Goal: Task Accomplishment & Management: Manage account settings

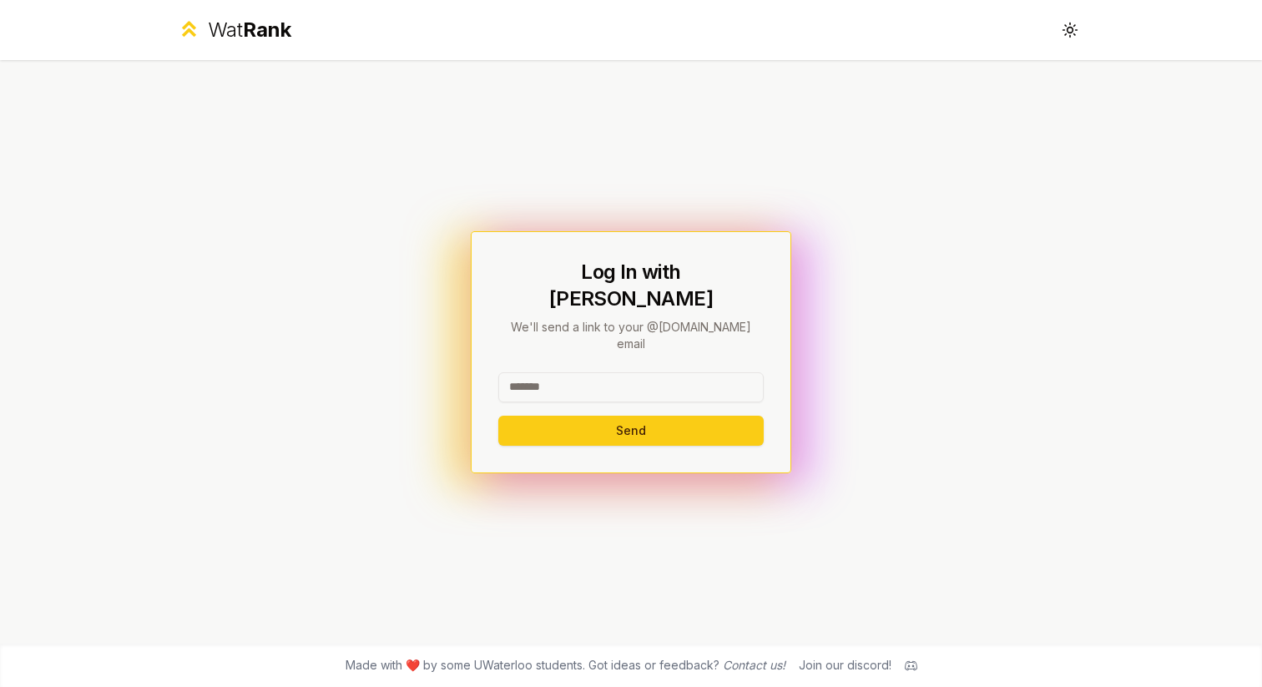
click at [563, 372] on input at bounding box center [630, 387] width 265 height 30
type input "*"
click at [1026, 406] on div "Log In with WatIAM We'll send a link to your @[DOMAIN_NAME] email * Send" at bounding box center [631, 351] width 962 height 583
click at [600, 372] on input "*" at bounding box center [630, 387] width 265 height 30
click at [598, 372] on input "*" at bounding box center [630, 387] width 265 height 30
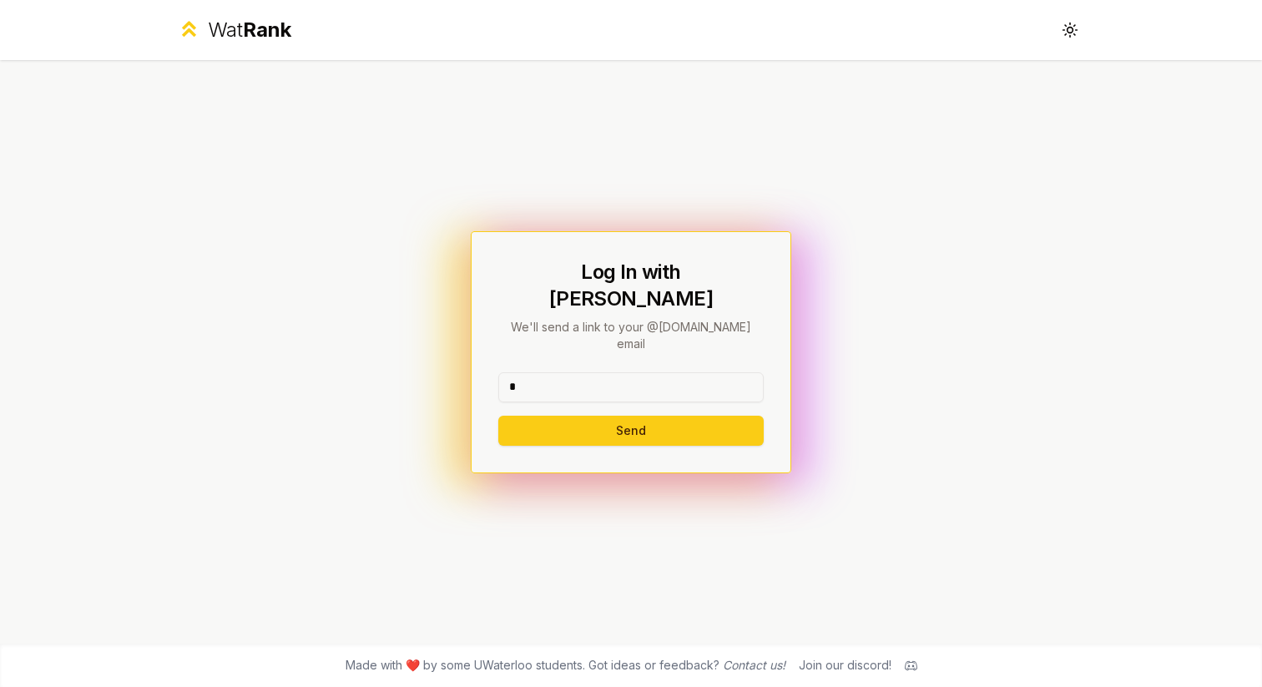
click at [595, 372] on input "*" at bounding box center [630, 387] width 265 height 30
click at [620, 416] on button "Send" at bounding box center [630, 431] width 265 height 30
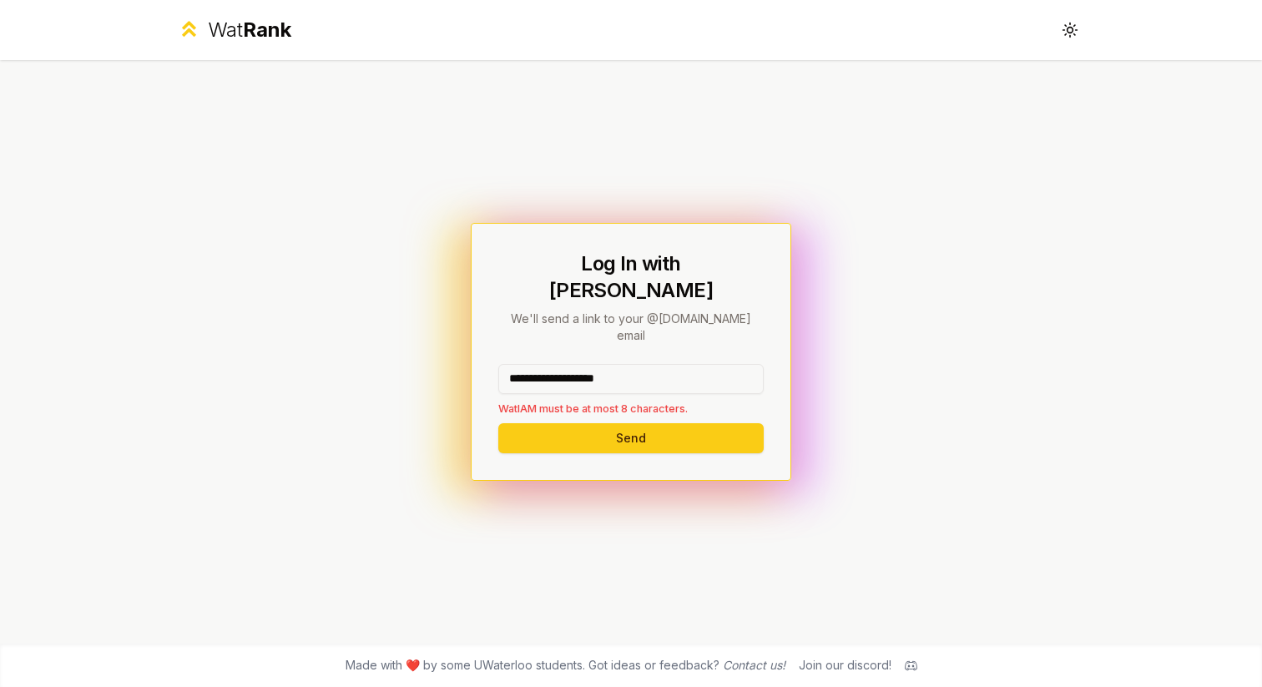
drag, startPoint x: 671, startPoint y: 344, endPoint x: 624, endPoint y: 349, distance: 47.0
click at [625, 364] on input "**********" at bounding box center [630, 379] width 265 height 30
drag, startPoint x: 675, startPoint y: 358, endPoint x: 562, endPoint y: 361, distance: 113.6
click at [562, 364] on input "**********" at bounding box center [630, 379] width 265 height 30
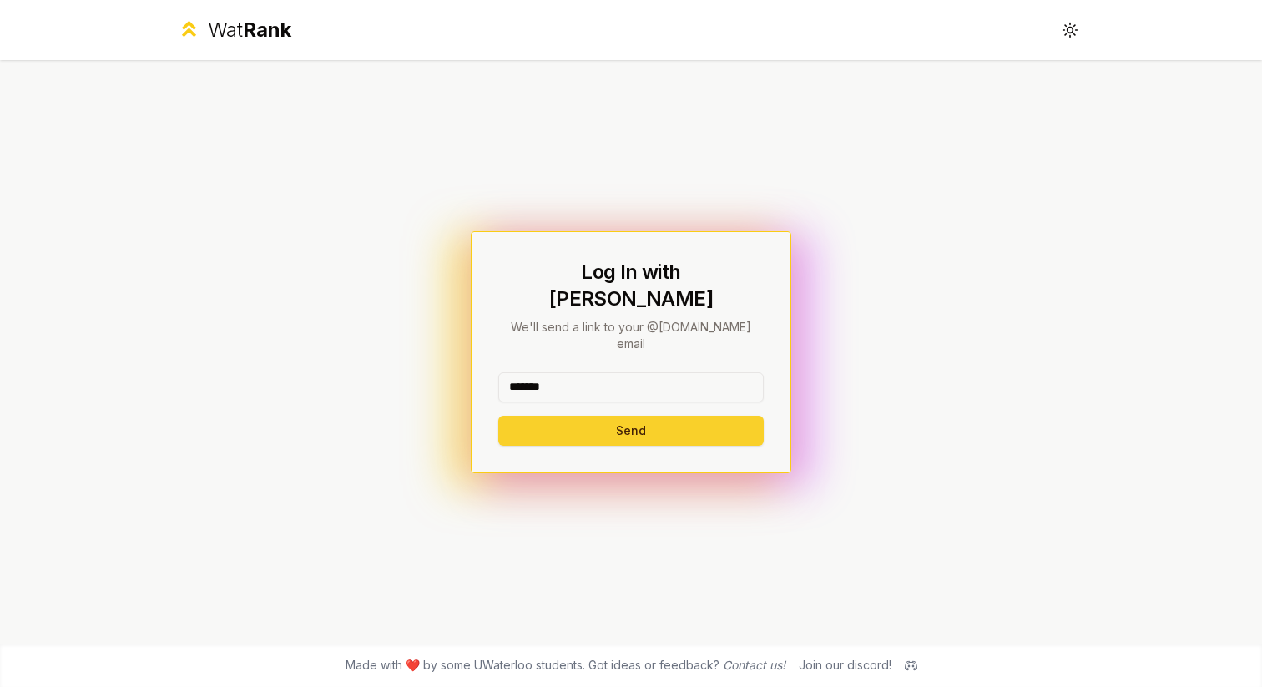
type input "*******"
click at [568, 416] on button "Send" at bounding box center [630, 431] width 265 height 30
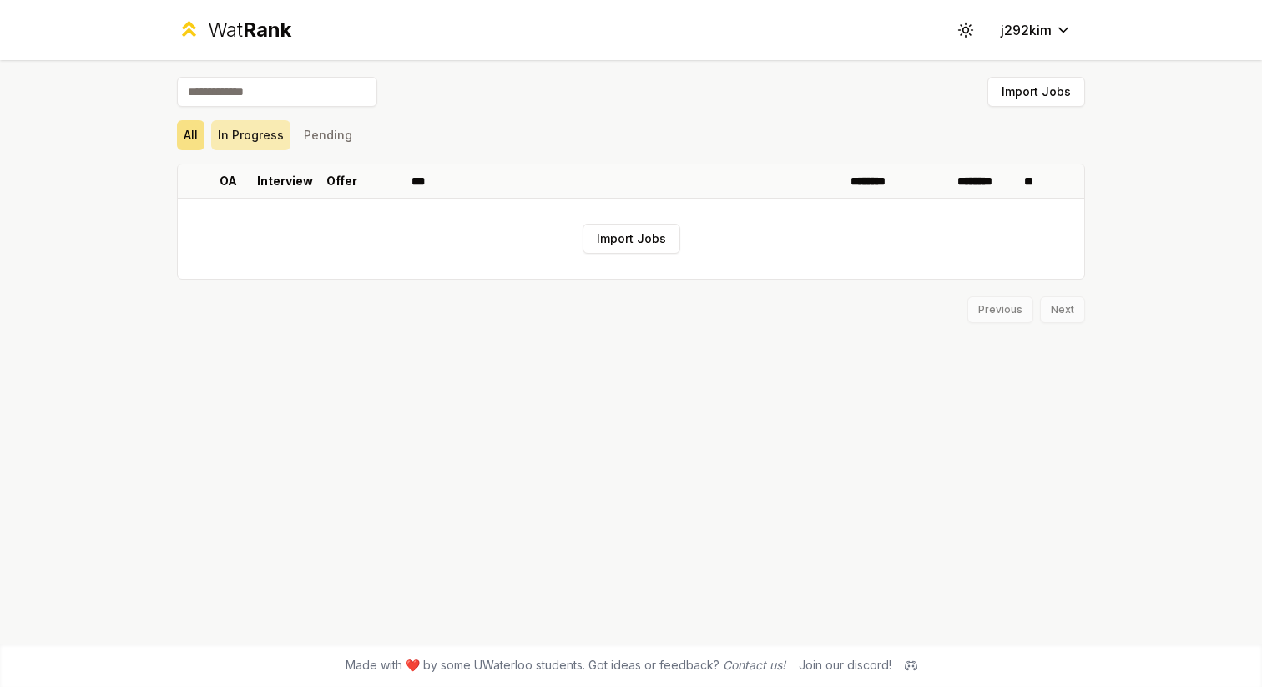
click at [262, 133] on button "In Progress" at bounding box center [250, 135] width 79 height 30
click at [321, 133] on button "Pending" at bounding box center [328, 135] width 62 height 30
click at [174, 132] on div "Import Jobs All In Progress Pending OA Interview Offer *** ******** ******** **…" at bounding box center [631, 351] width 962 height 583
click at [654, 241] on button "Import Jobs" at bounding box center [632, 239] width 98 height 30
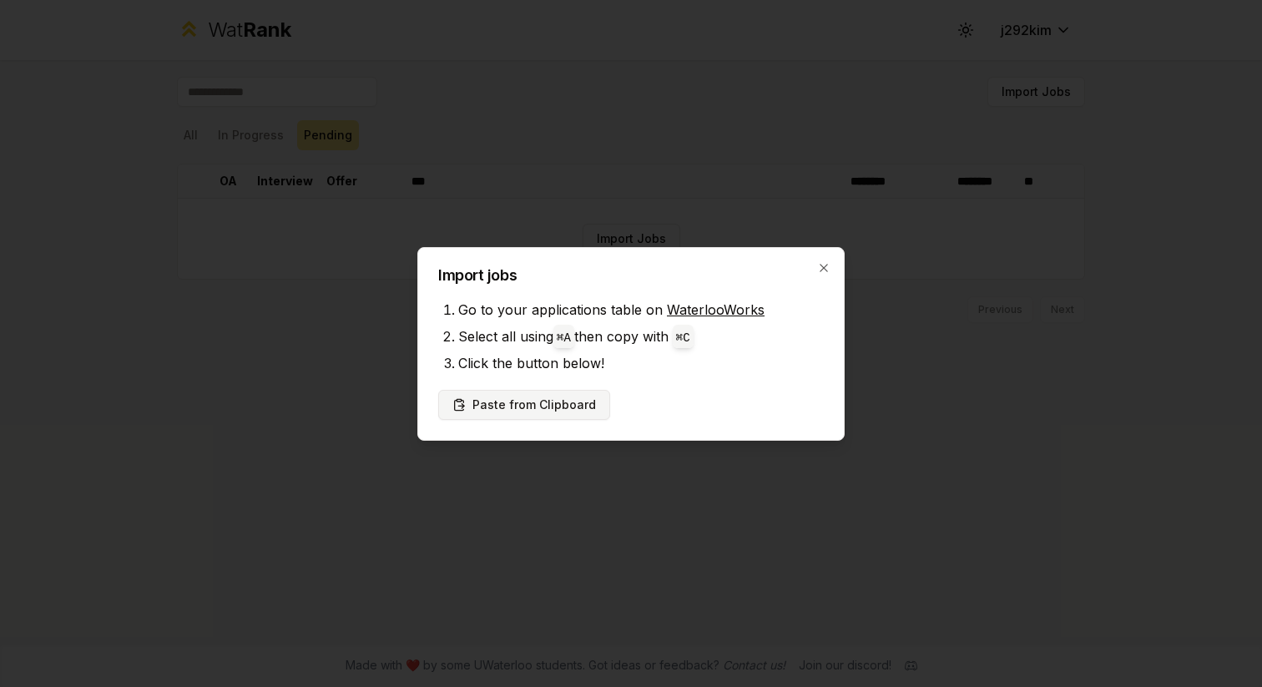
click at [542, 414] on button "Paste from Clipboard" at bounding box center [524, 405] width 172 height 30
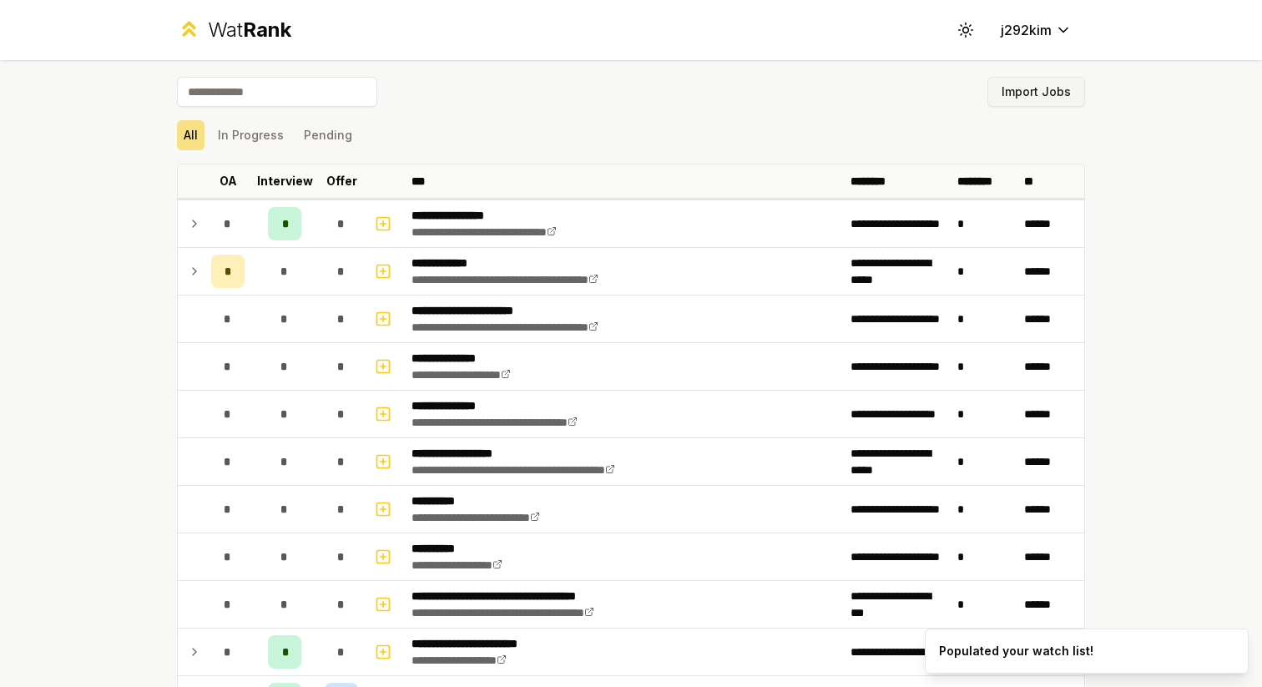
click at [1011, 102] on button "Import Jobs" at bounding box center [1036, 92] width 98 height 30
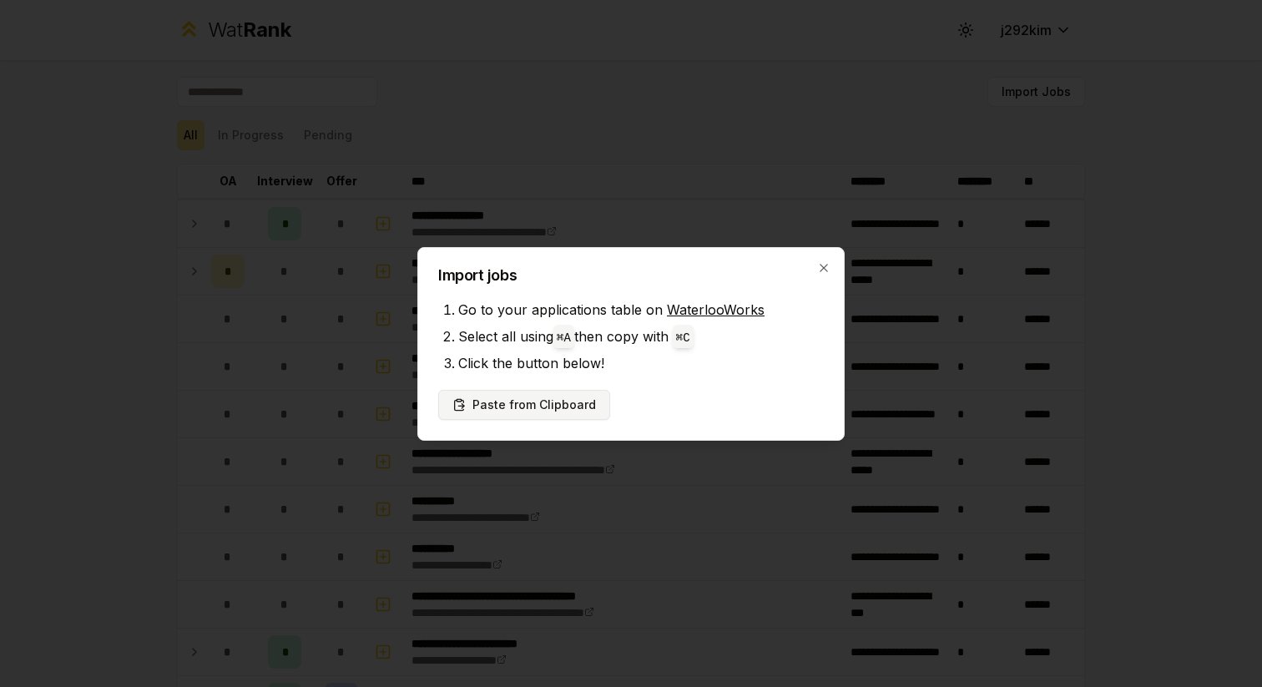
click at [570, 401] on button "Paste from Clipboard" at bounding box center [524, 405] width 172 height 30
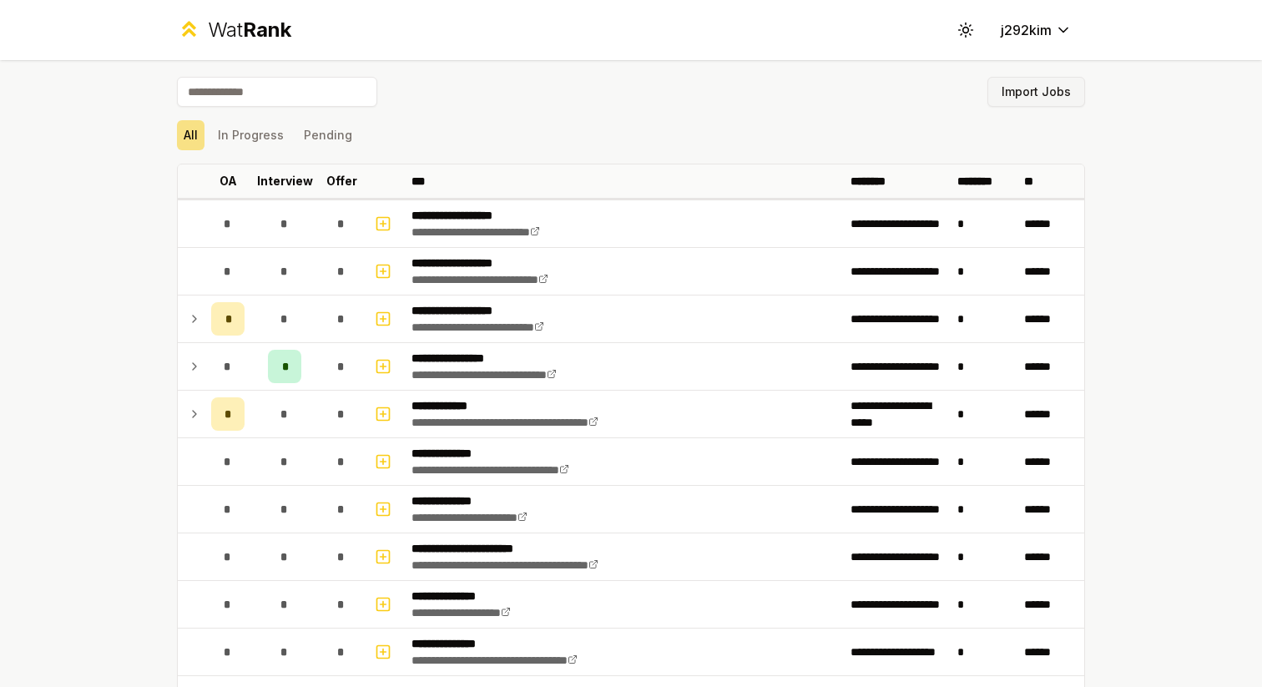
click at [1035, 96] on button "Import Jobs" at bounding box center [1036, 92] width 98 height 30
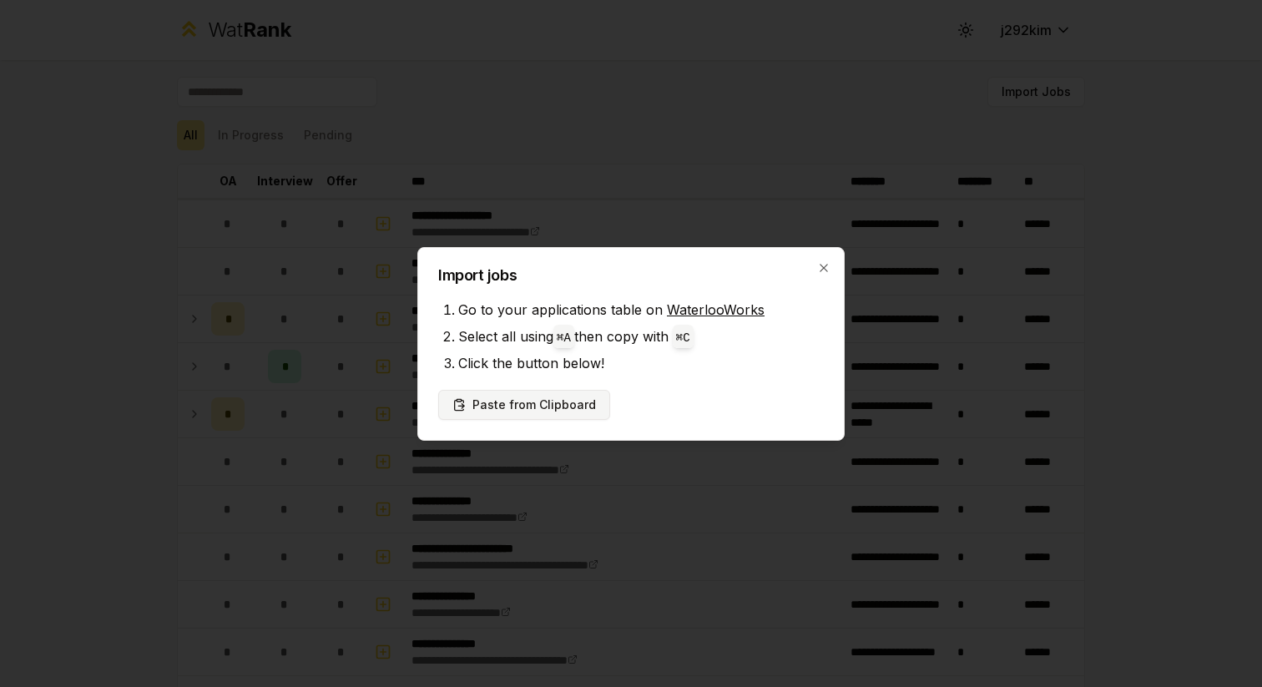
click at [568, 396] on button "Paste from Clipboard" at bounding box center [524, 405] width 172 height 30
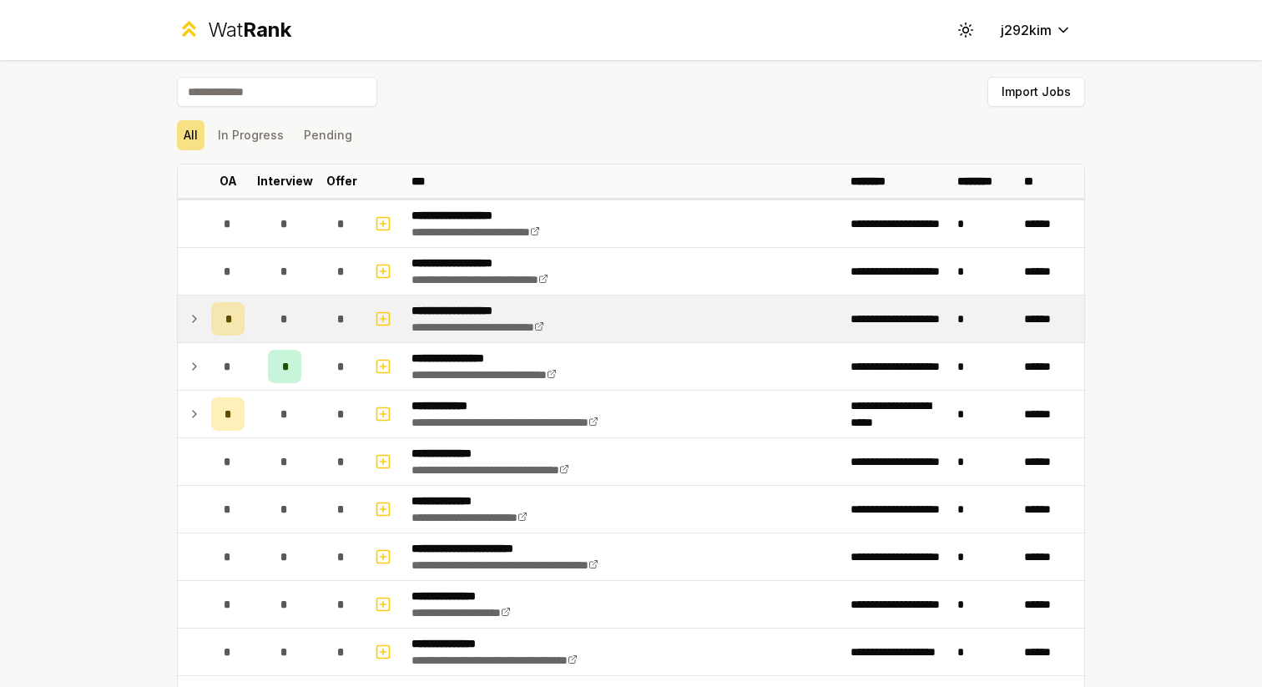
click at [189, 315] on icon at bounding box center [194, 319] width 13 height 20
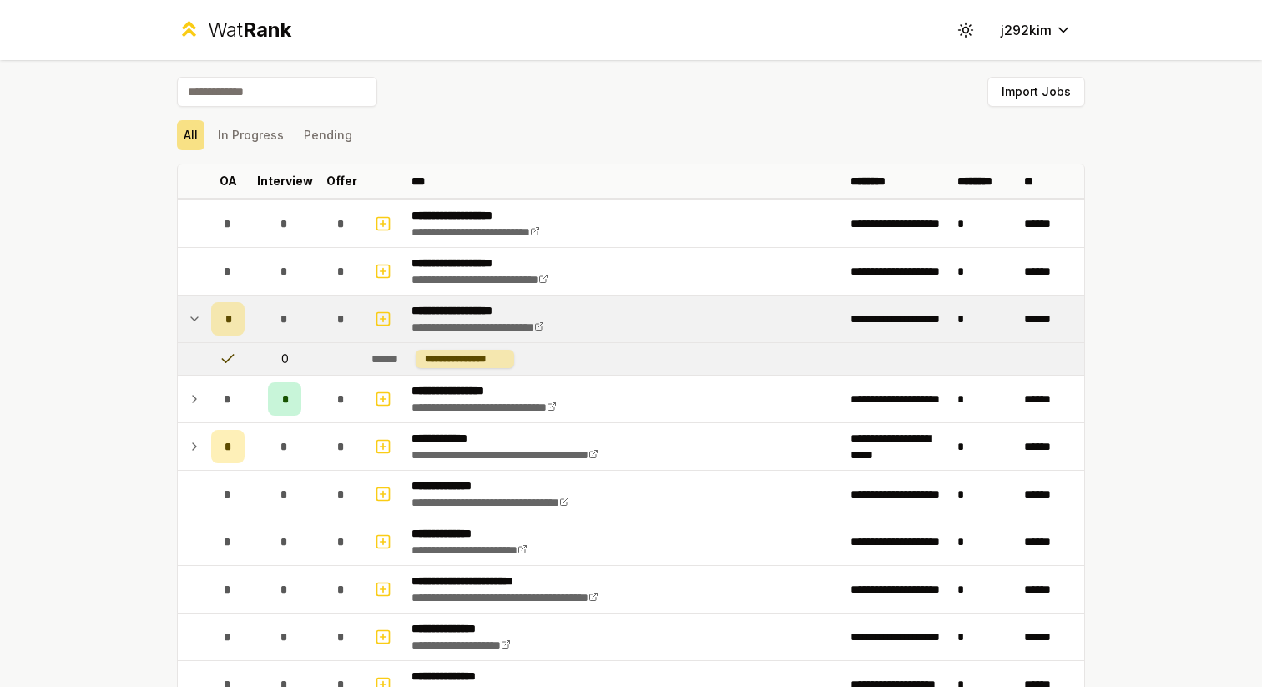
click at [183, 311] on td at bounding box center [191, 318] width 27 height 47
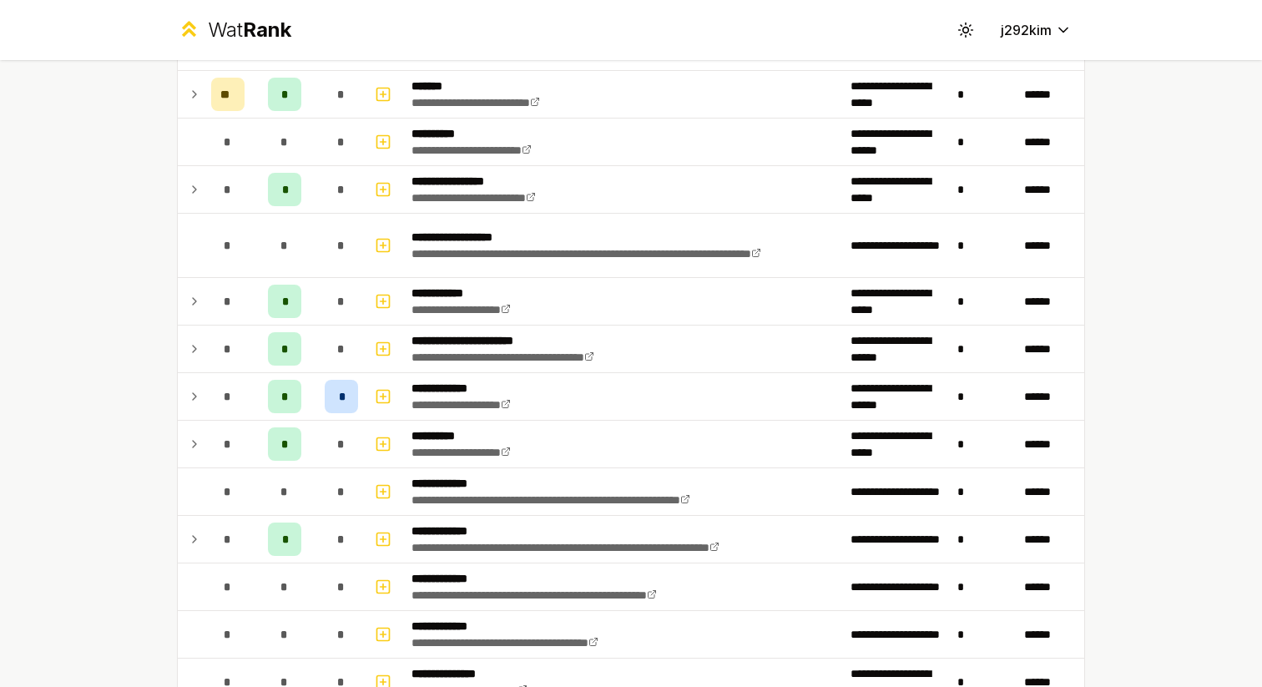
scroll to position [1795, 0]
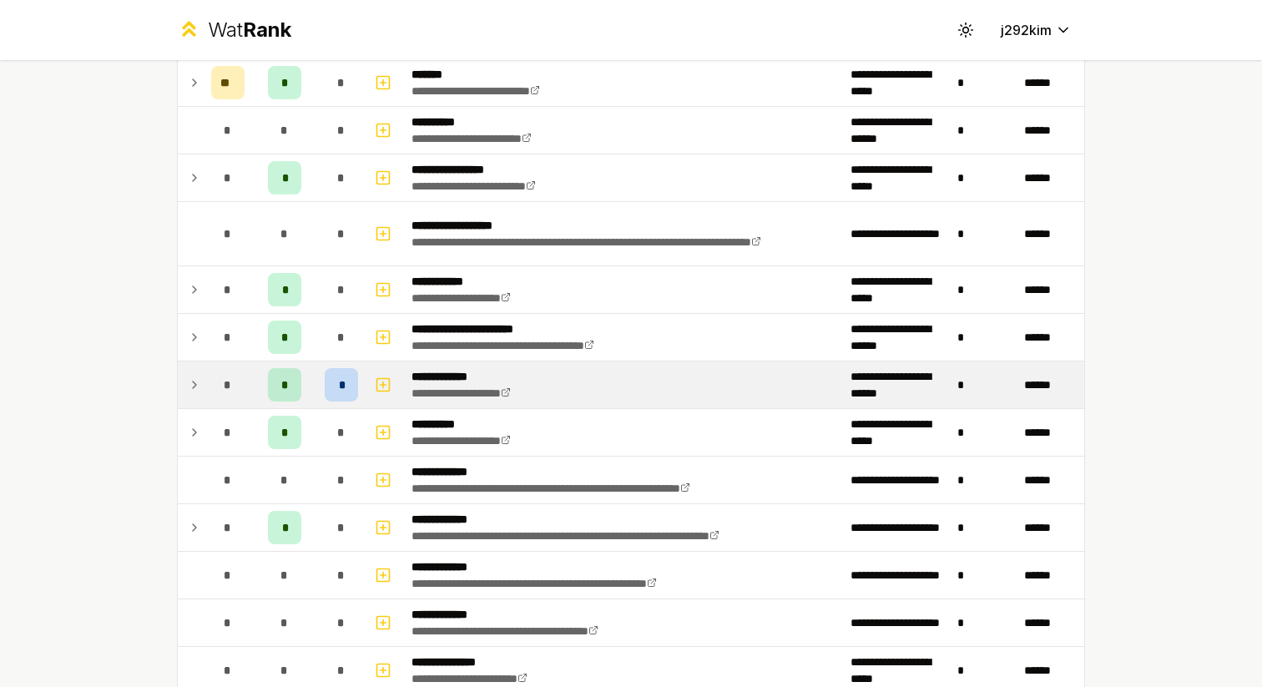
click at [199, 385] on icon at bounding box center [194, 385] width 13 height 20
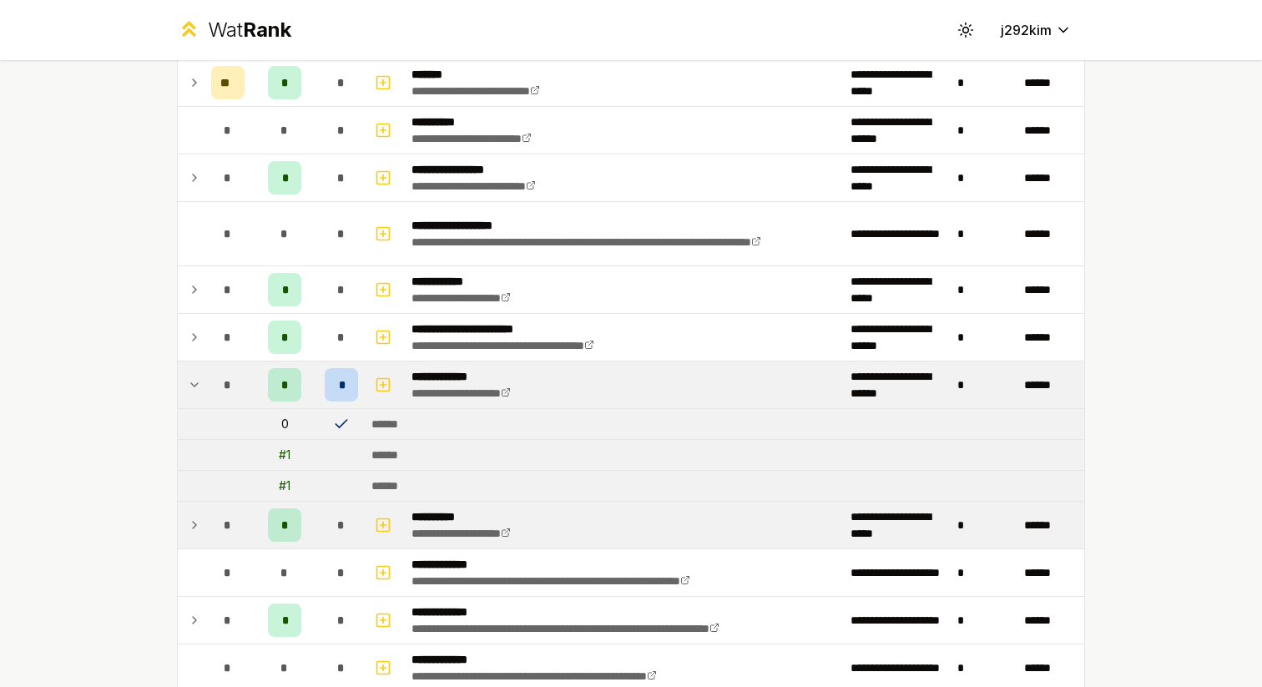
scroll to position [1808, 0]
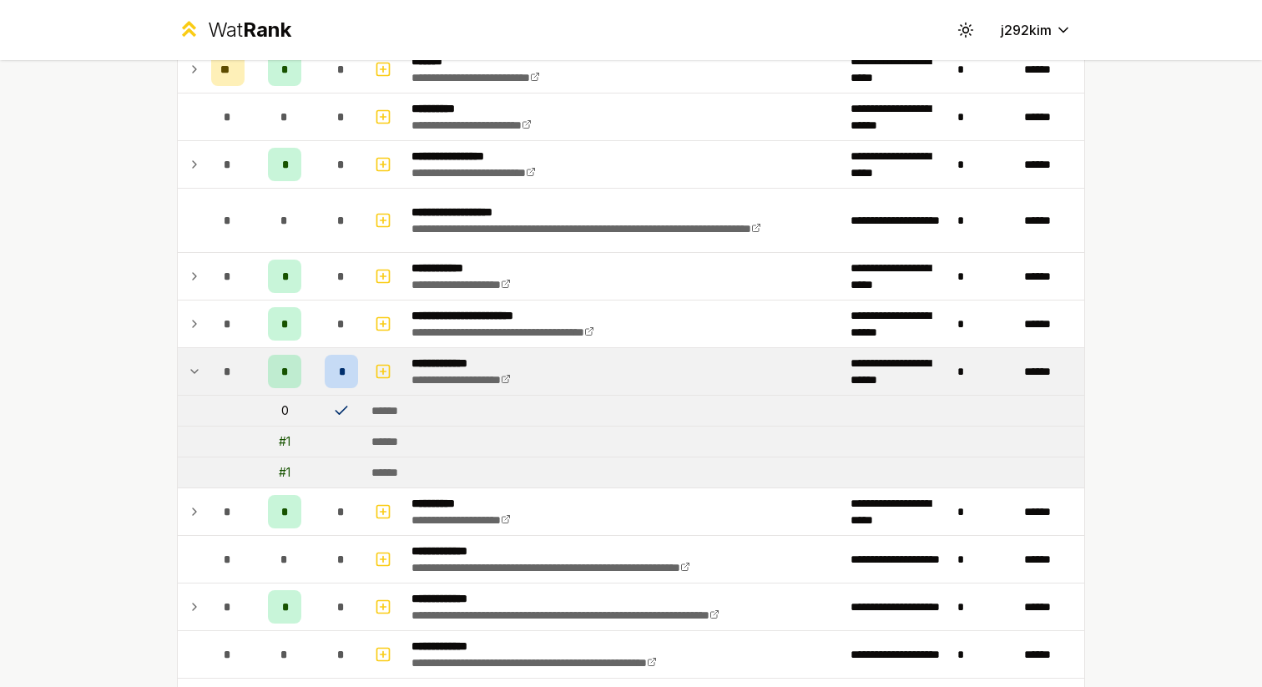
click at [343, 412] on icon at bounding box center [341, 410] width 17 height 17
click at [343, 385] on div "*" at bounding box center [341, 371] width 33 height 33
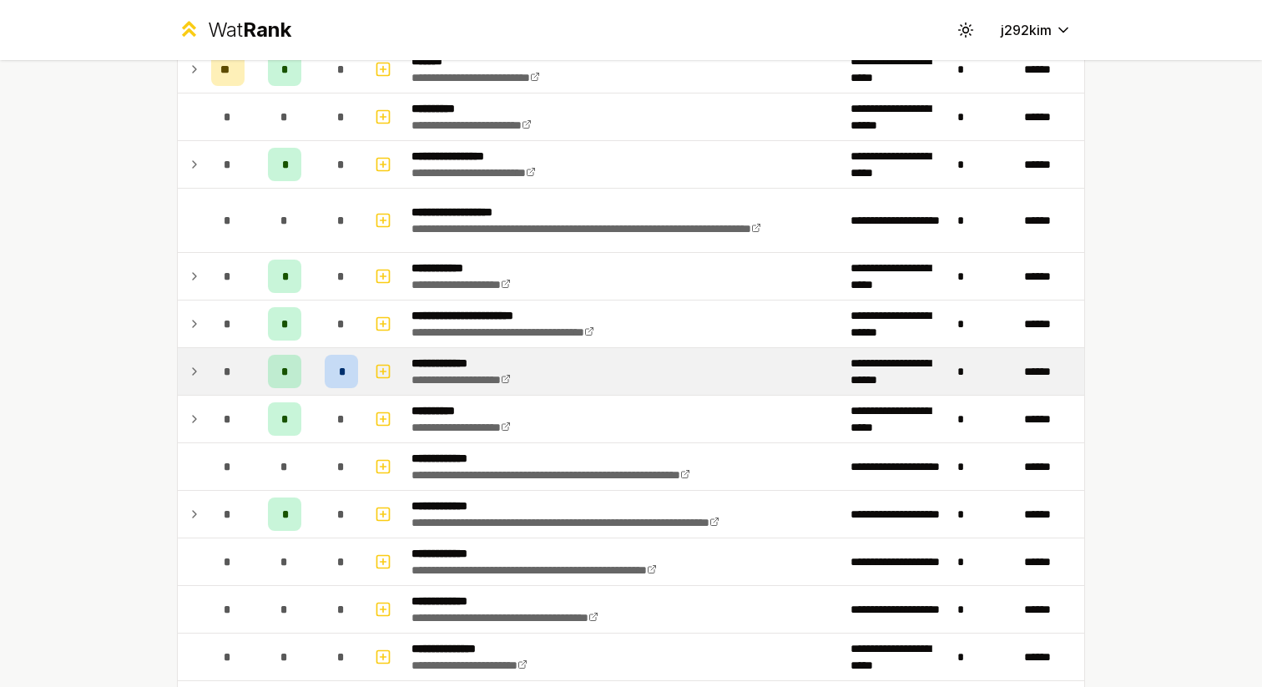
click at [343, 384] on div "*" at bounding box center [341, 371] width 33 height 33
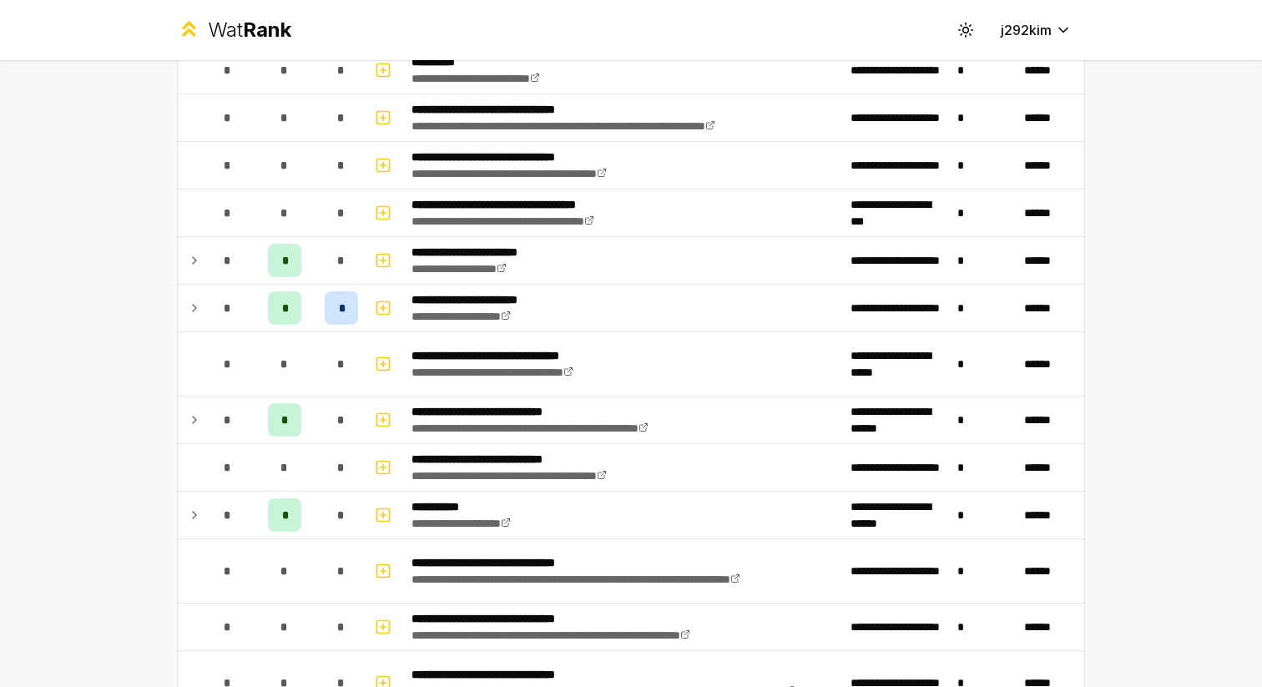
scroll to position [770, 0]
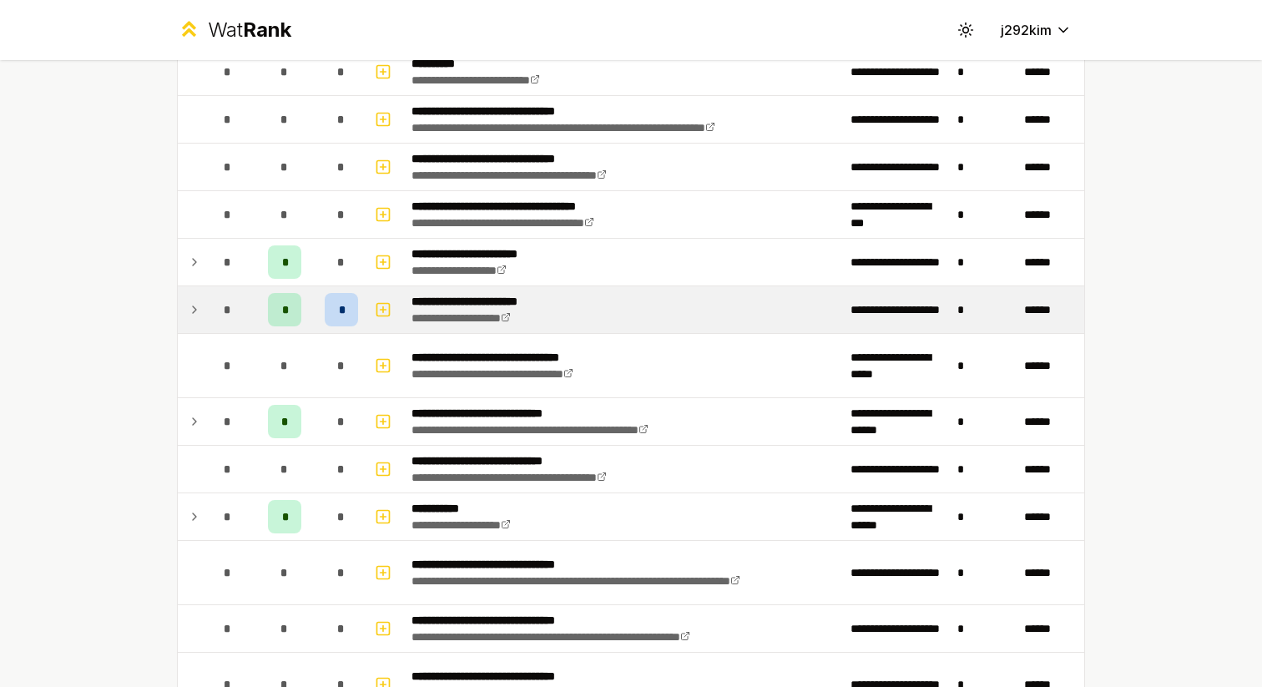
click at [190, 301] on icon at bounding box center [194, 310] width 13 height 20
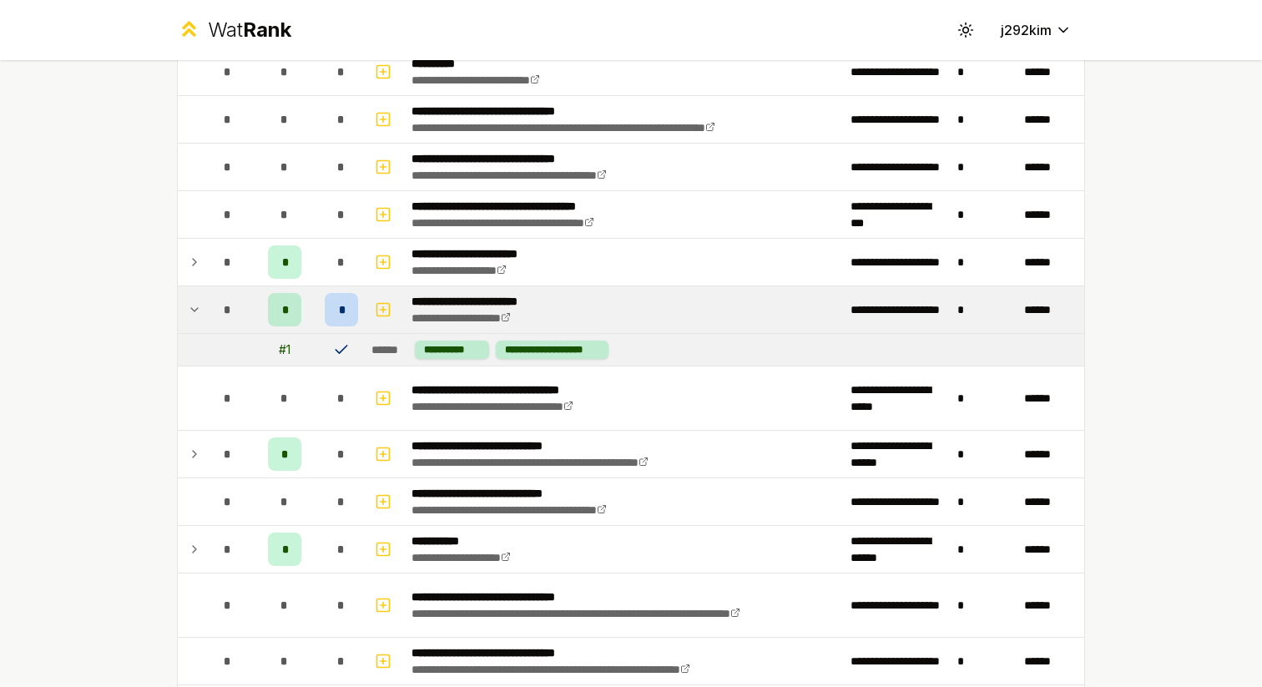
click at [190, 301] on icon at bounding box center [194, 310] width 13 height 20
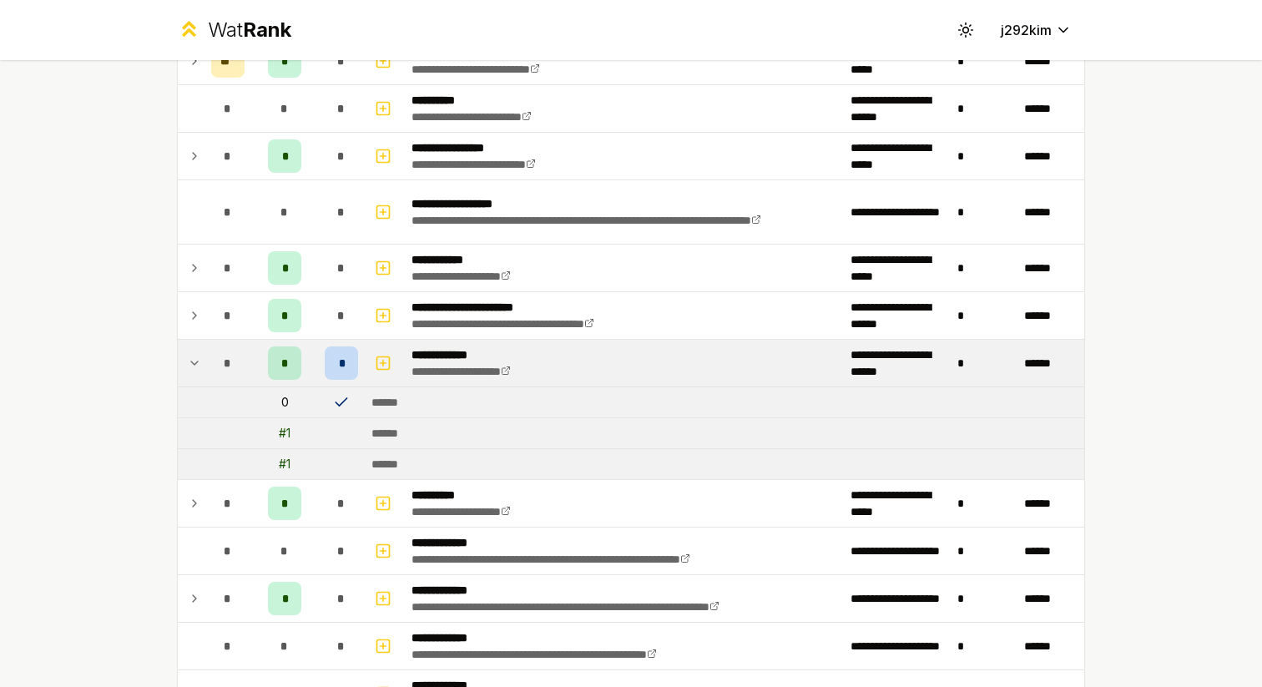
scroll to position [1846, 0]
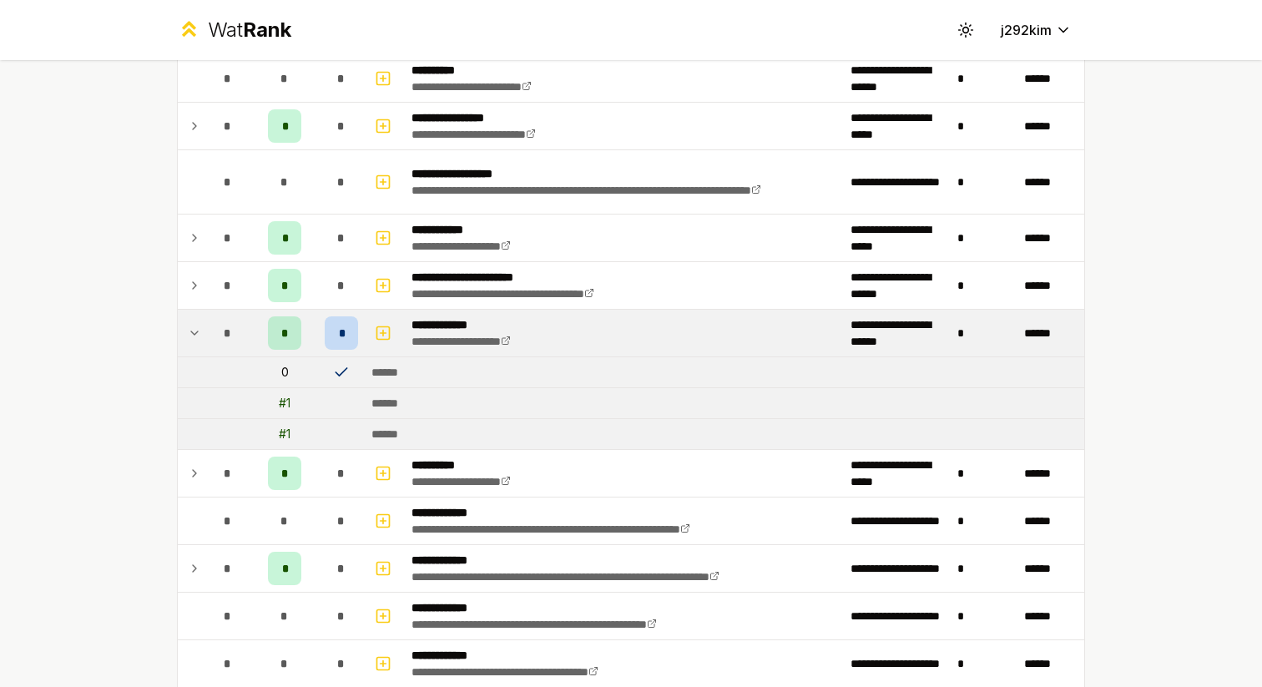
click at [199, 339] on icon at bounding box center [194, 333] width 13 height 20
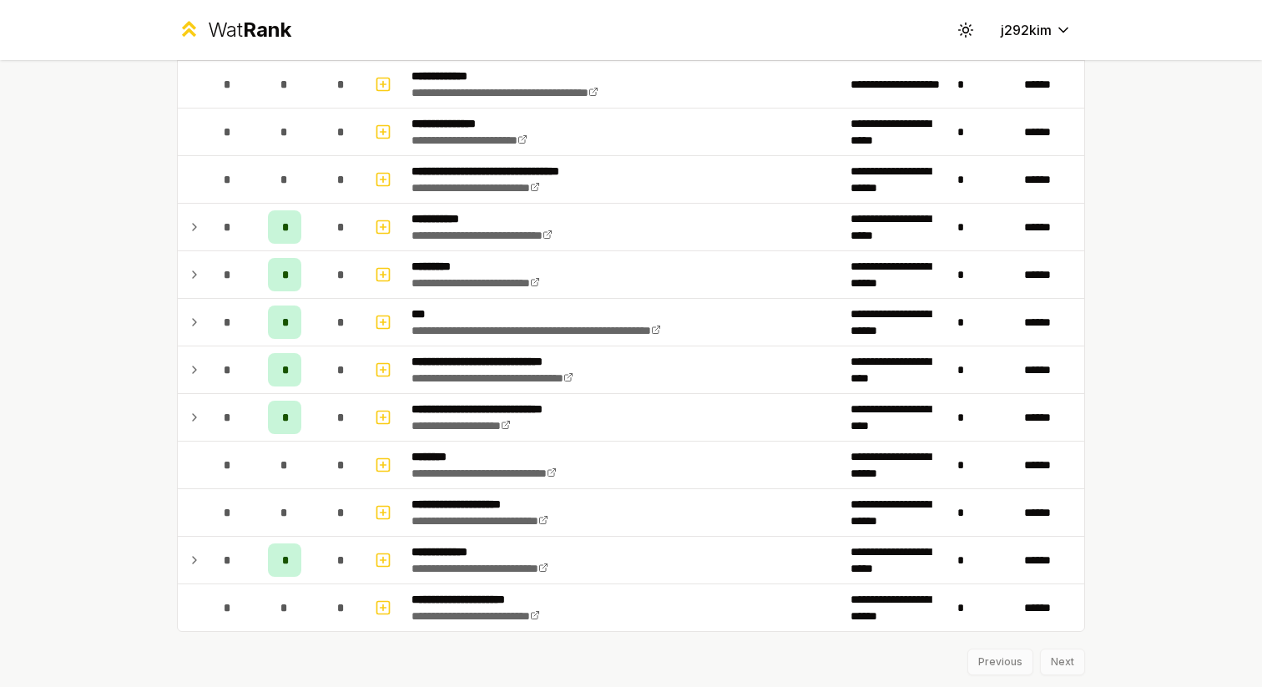
scroll to position [2330, 0]
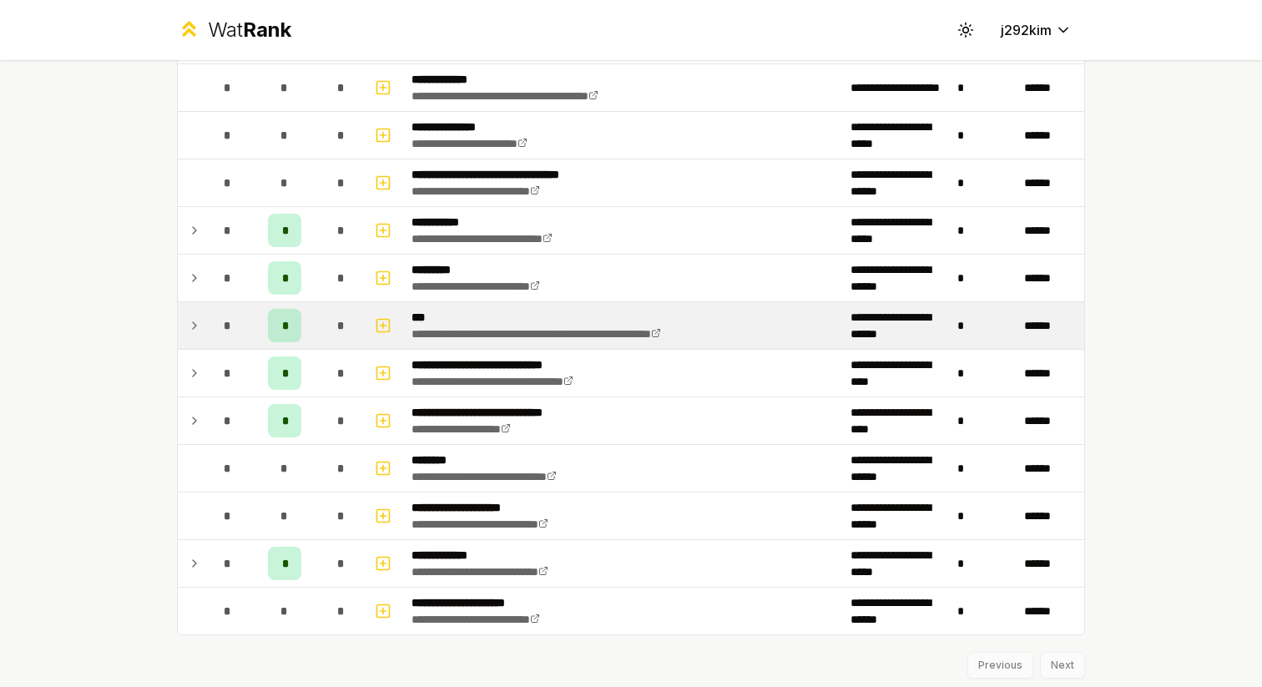
click at [195, 328] on icon at bounding box center [194, 326] width 13 height 20
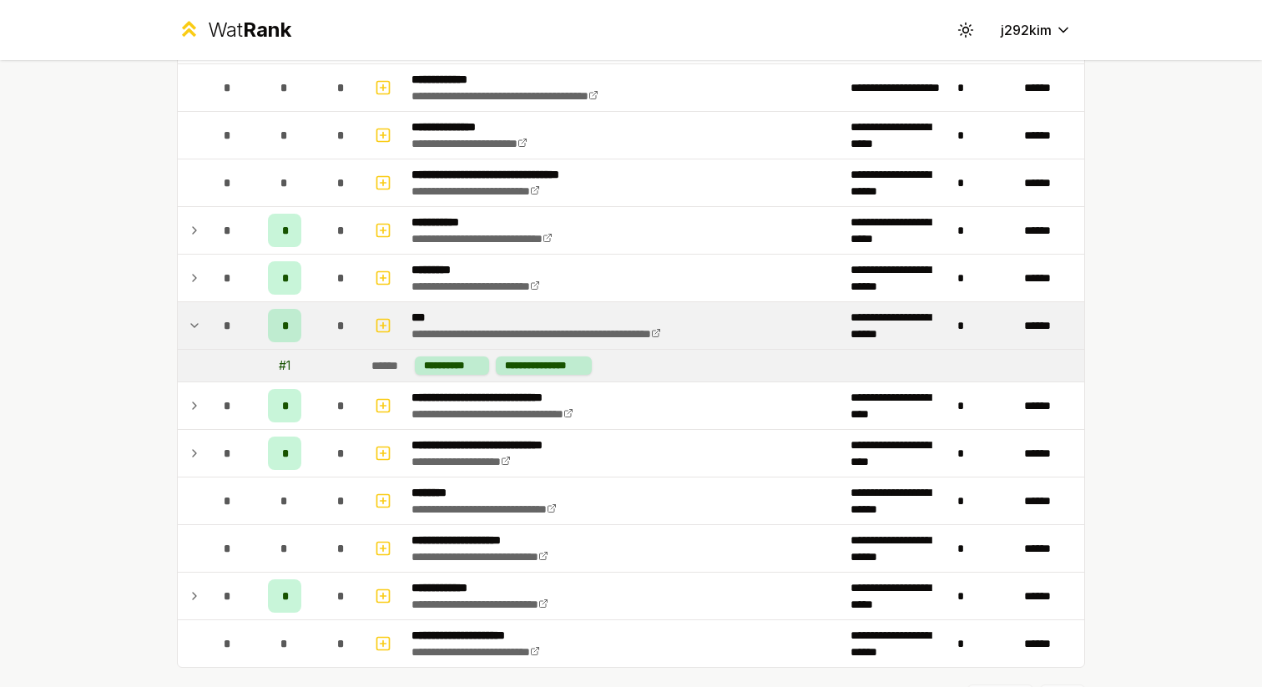
click at [195, 328] on icon at bounding box center [194, 326] width 13 height 20
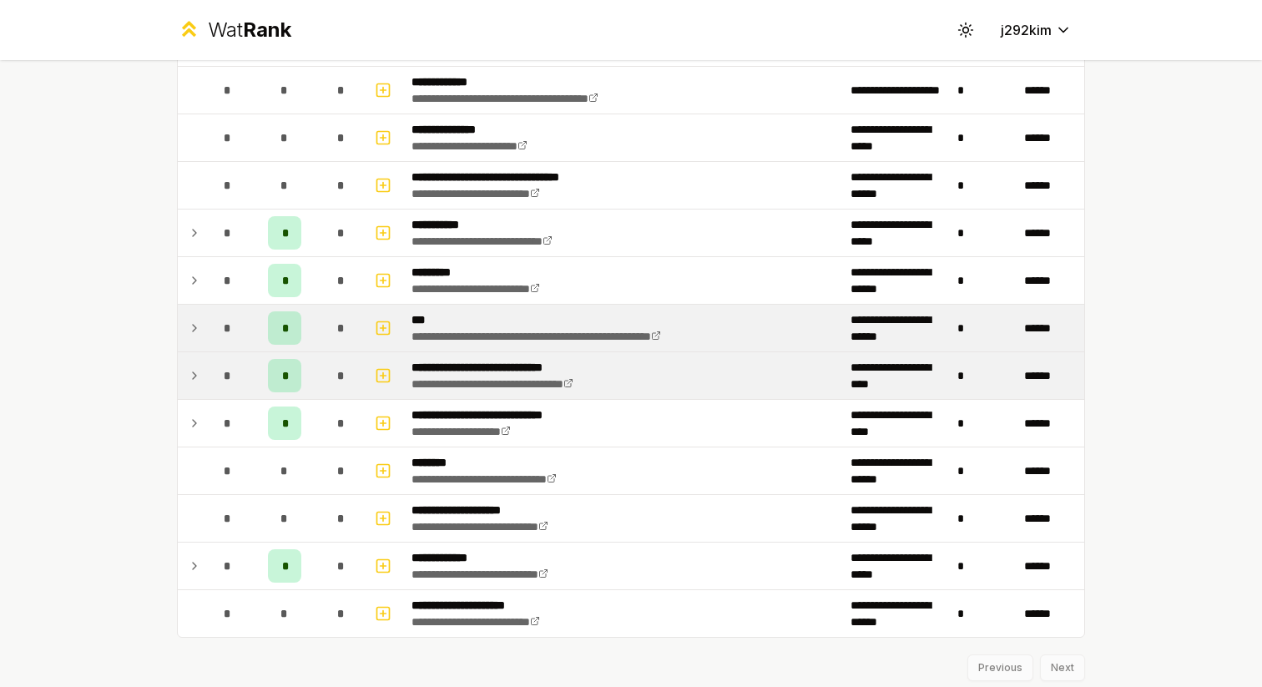
scroll to position [2316, 0]
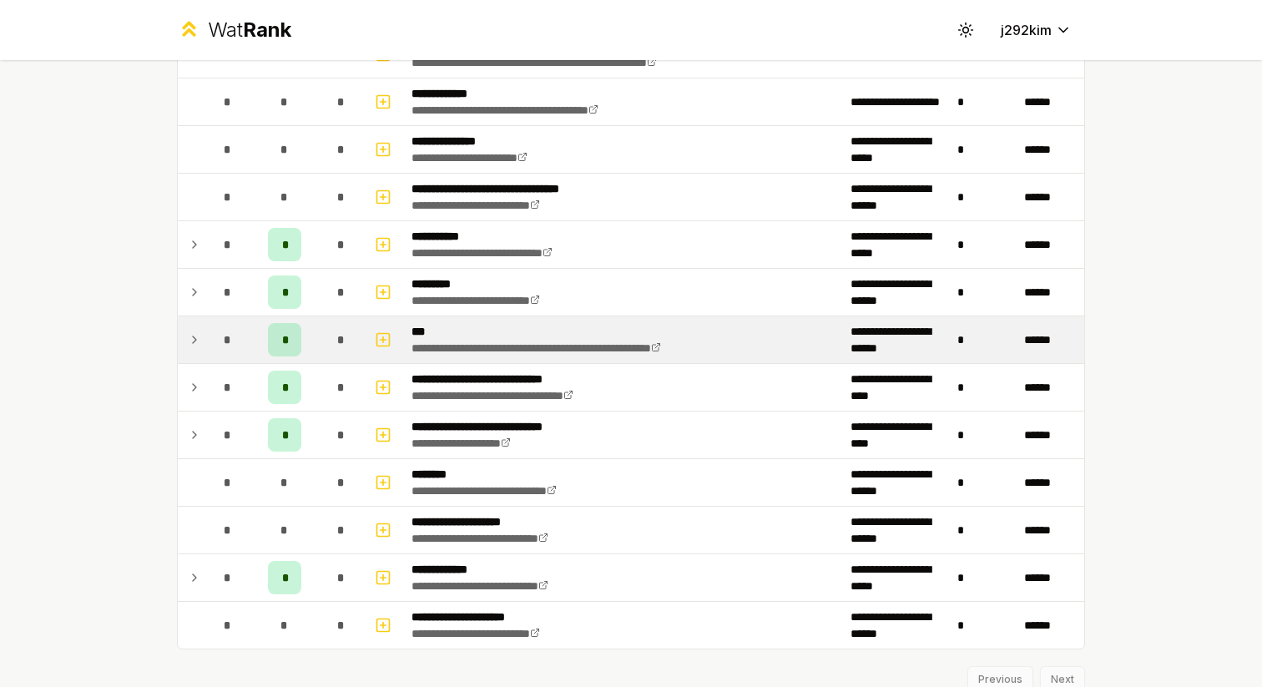
click at [201, 330] on td at bounding box center [191, 339] width 27 height 47
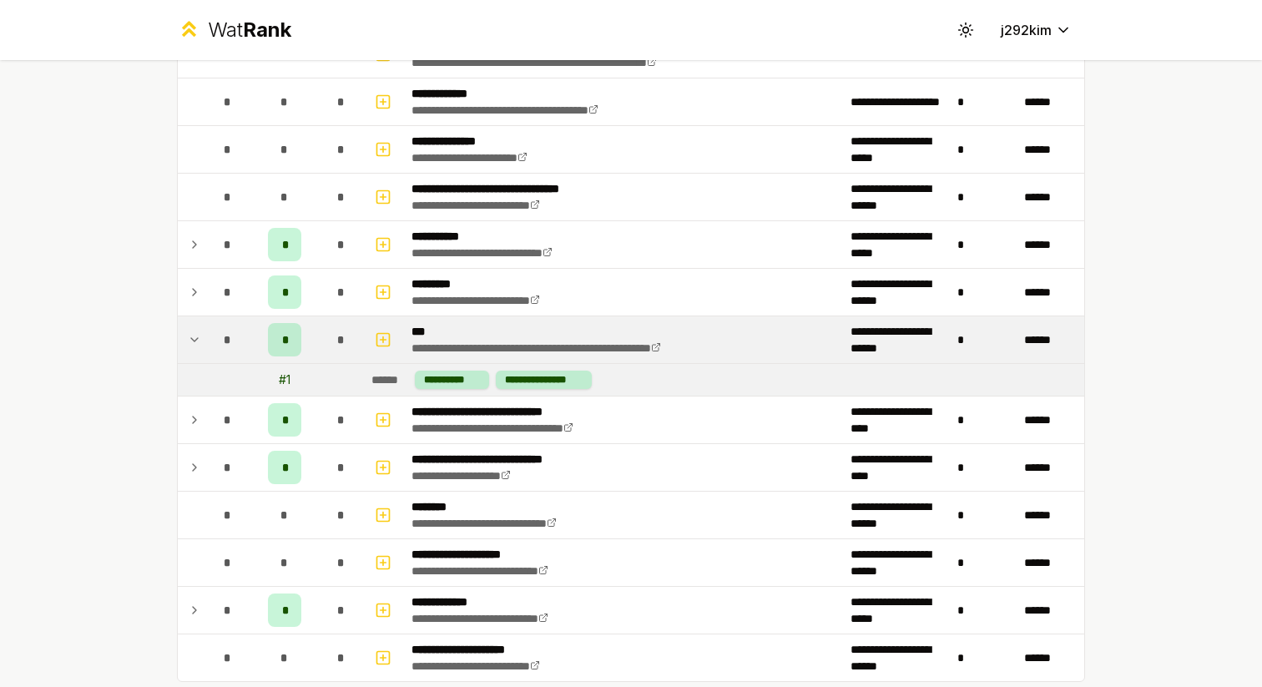
click at [201, 330] on td at bounding box center [191, 339] width 27 height 47
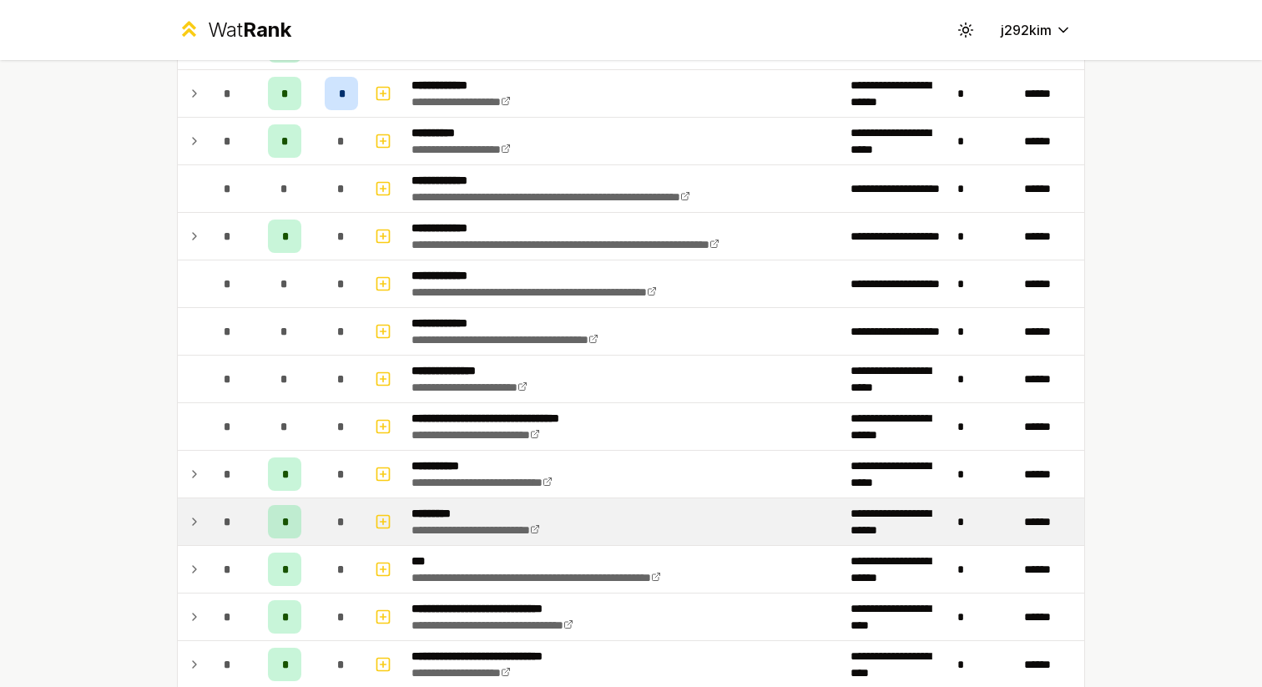
scroll to position [2054, 0]
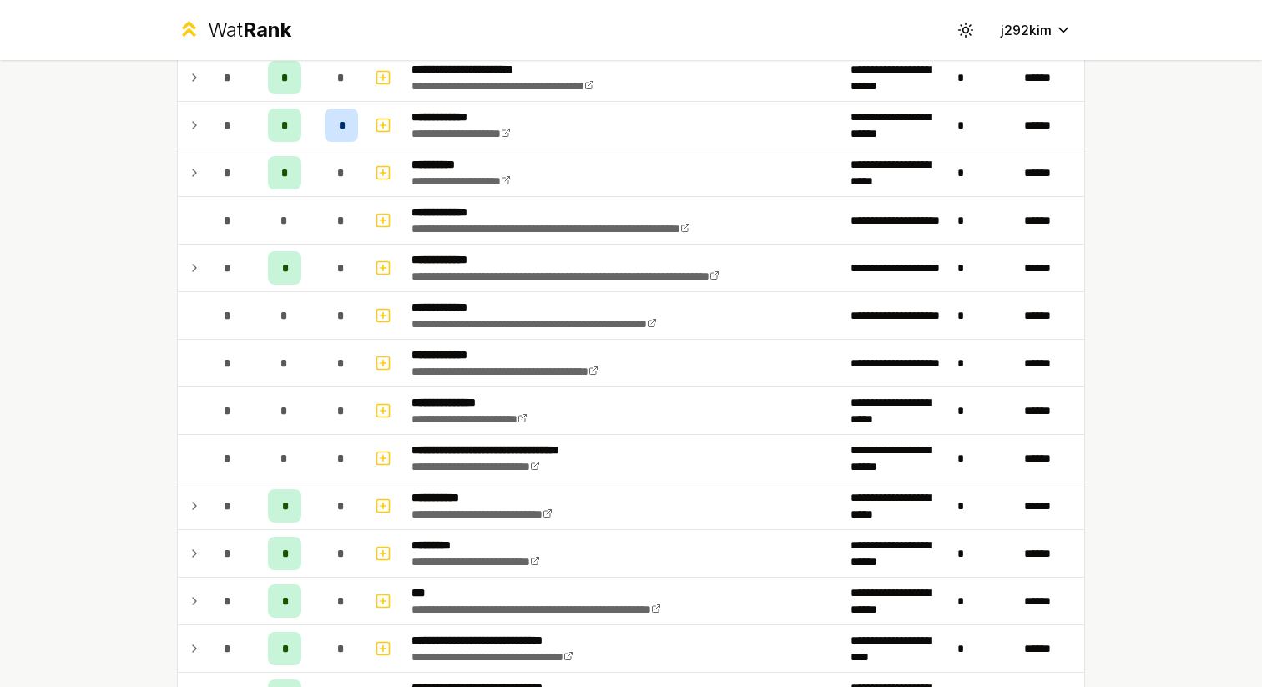
click at [183, 140] on td at bounding box center [191, 125] width 27 height 47
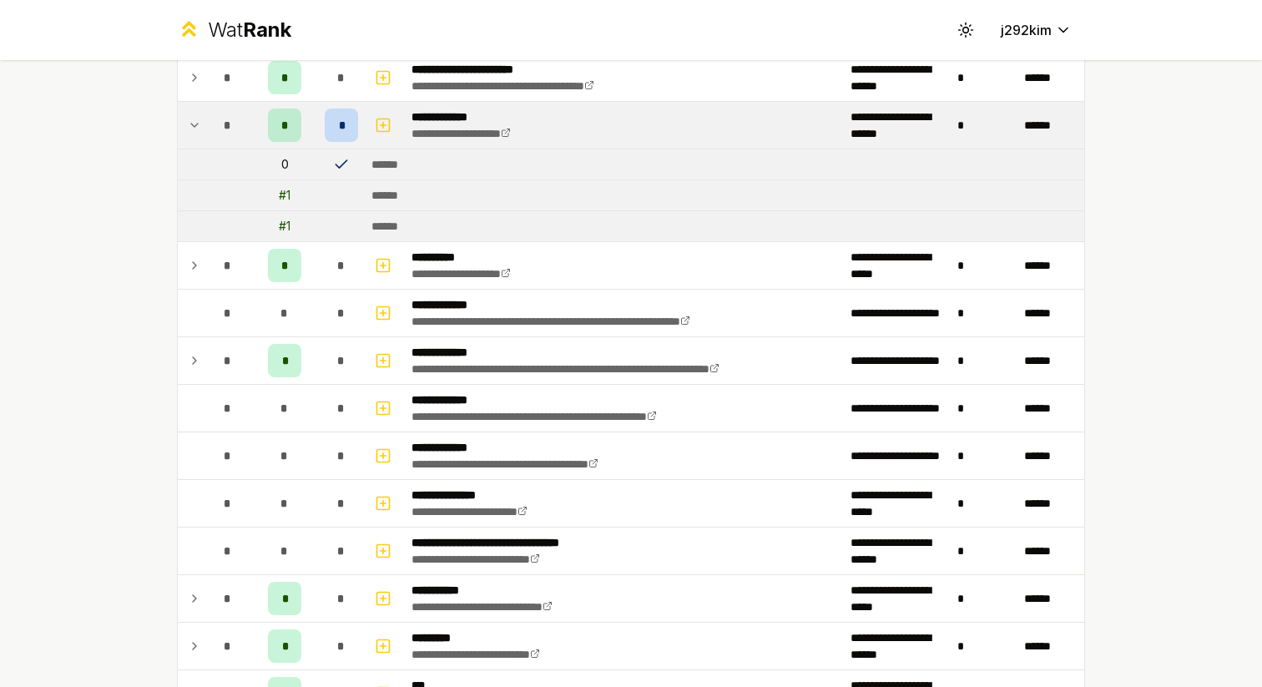
click at [183, 140] on td at bounding box center [191, 125] width 27 height 47
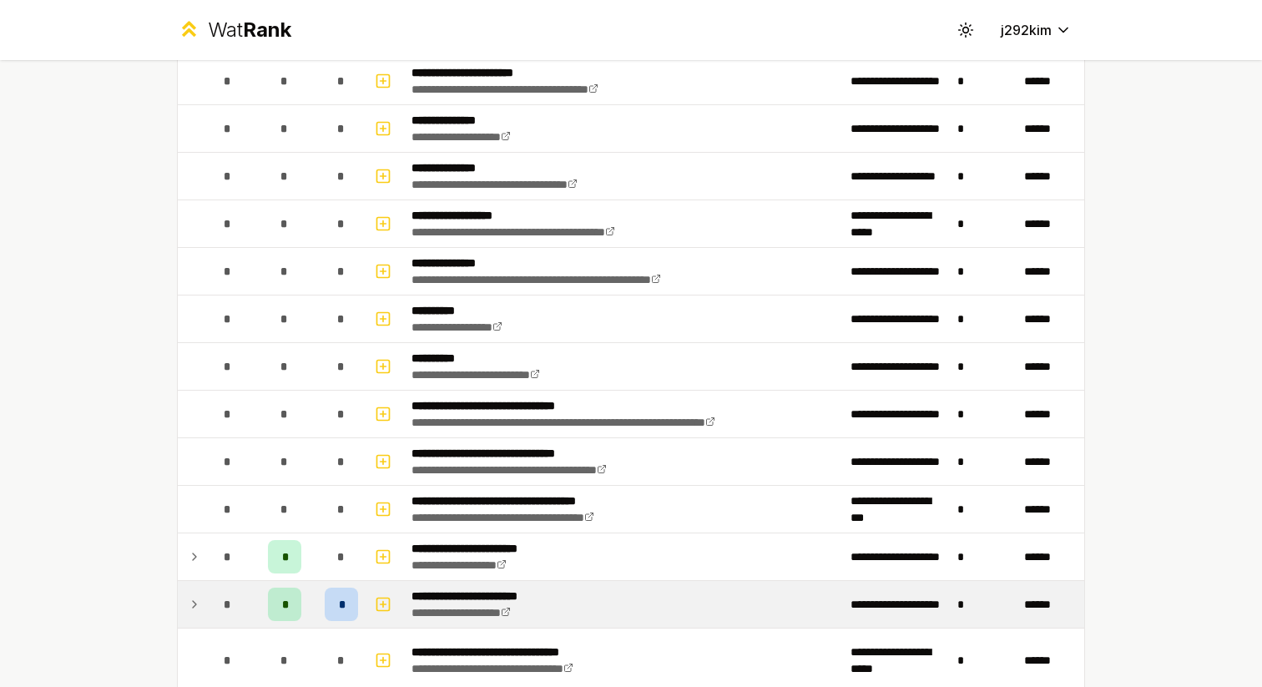
scroll to position [0, 0]
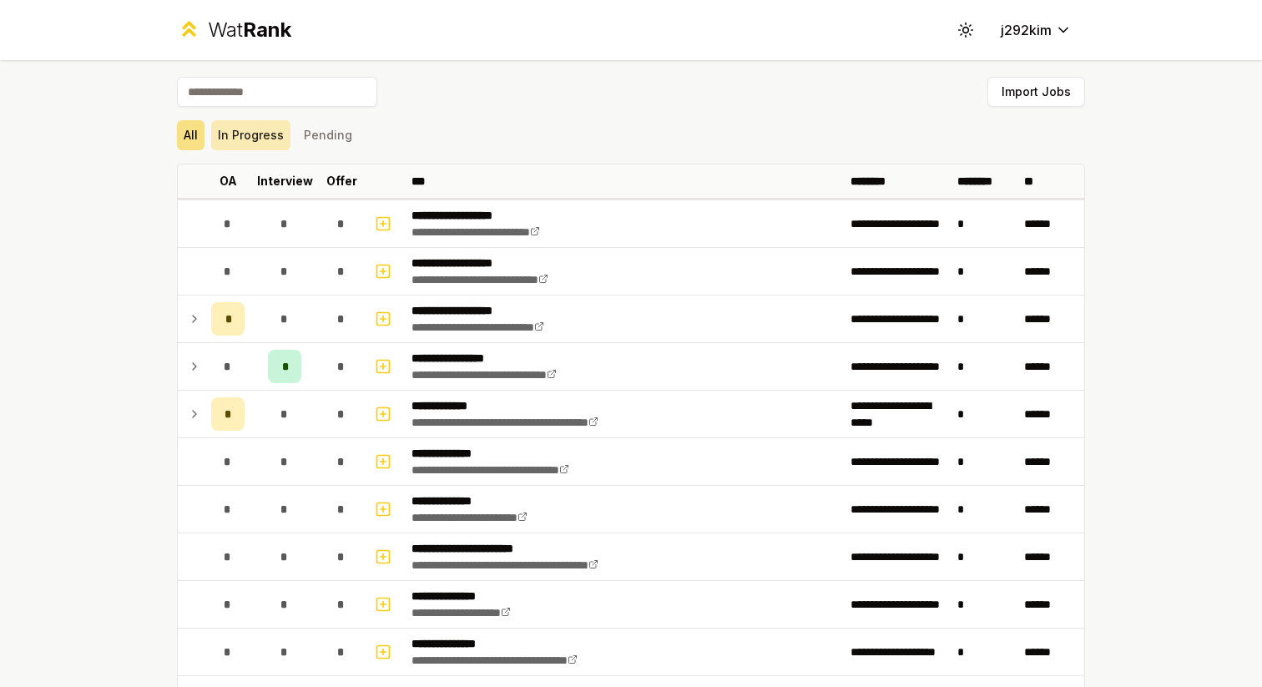
click at [243, 134] on button "In Progress" at bounding box center [250, 135] width 79 height 30
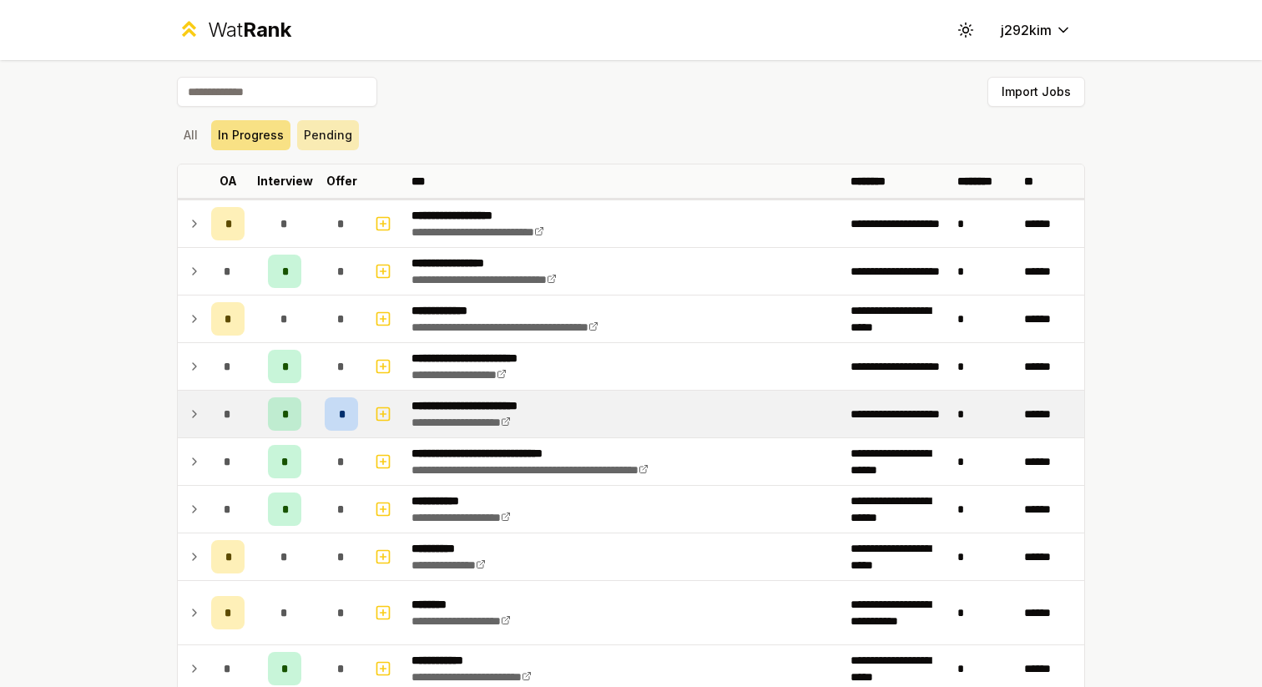
click at [318, 131] on button "Pending" at bounding box center [328, 135] width 62 height 30
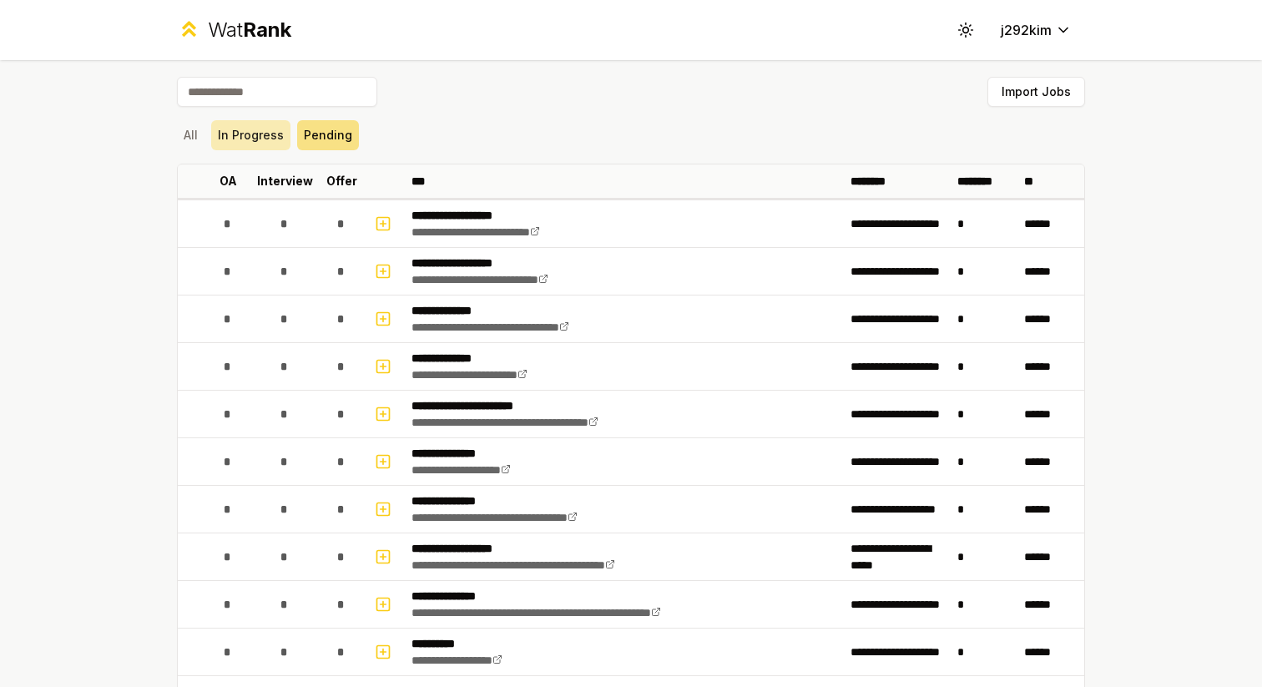
click at [243, 129] on button "In Progress" at bounding box center [250, 135] width 79 height 30
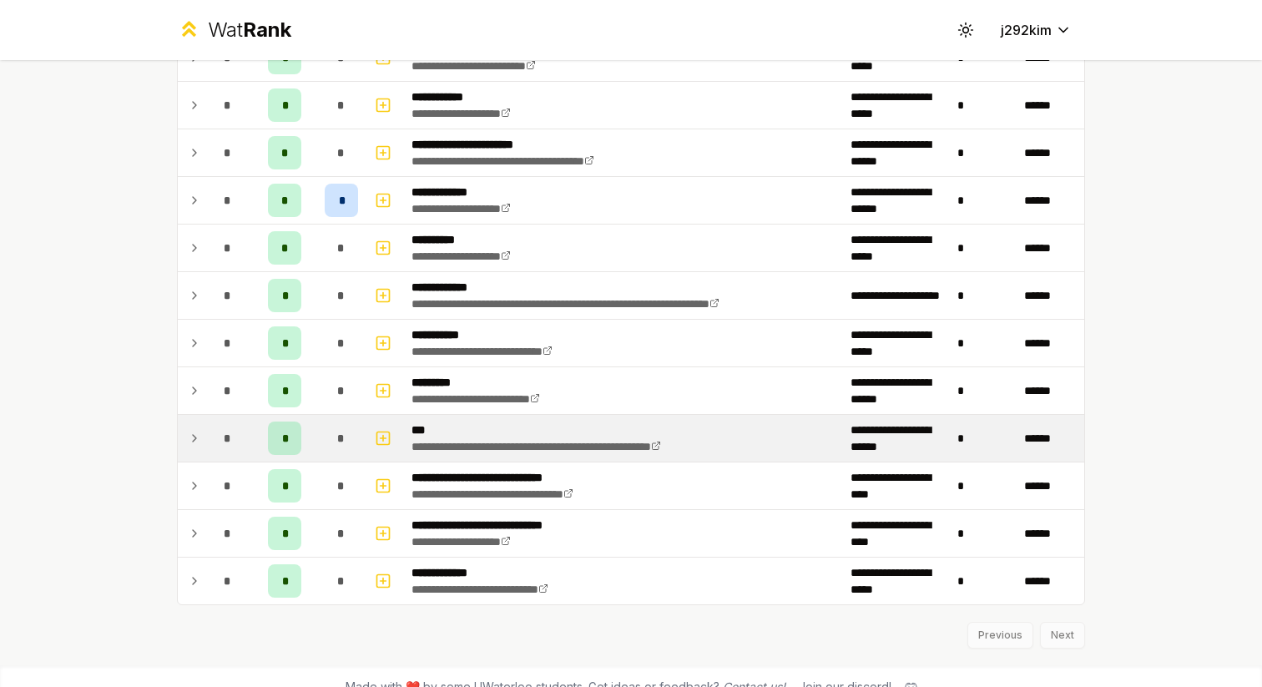
scroll to position [684, 0]
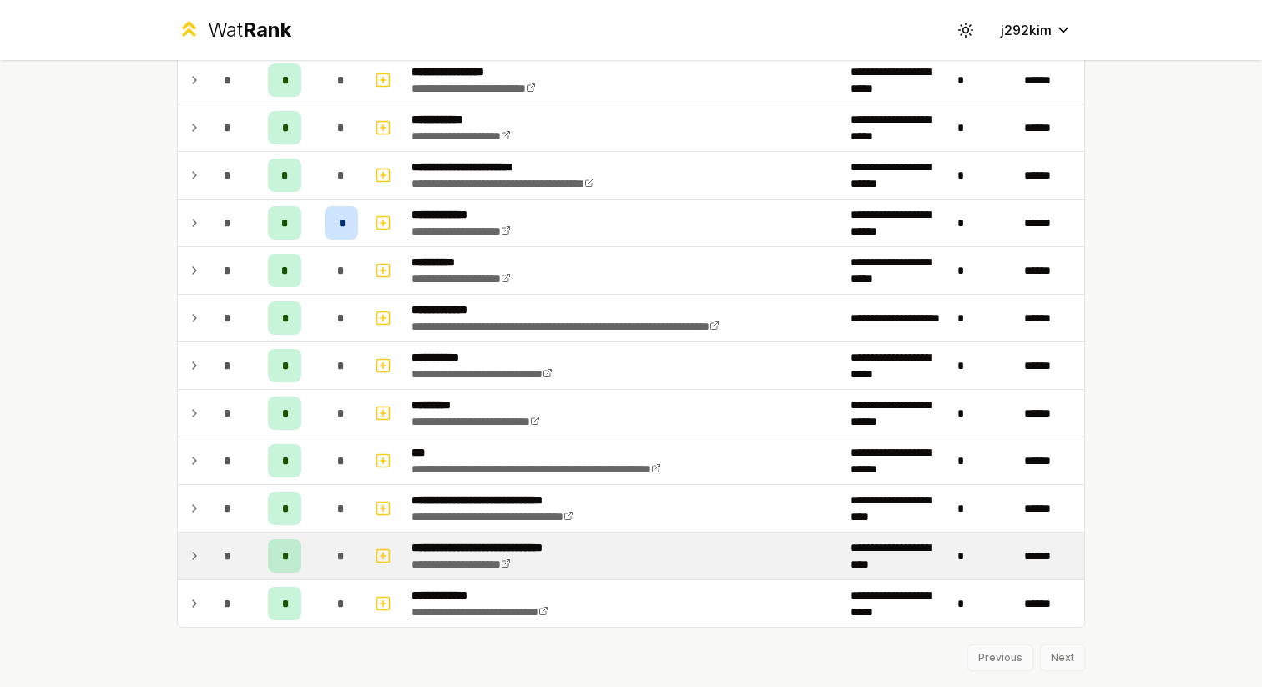
click at [197, 557] on icon at bounding box center [194, 556] width 13 height 20
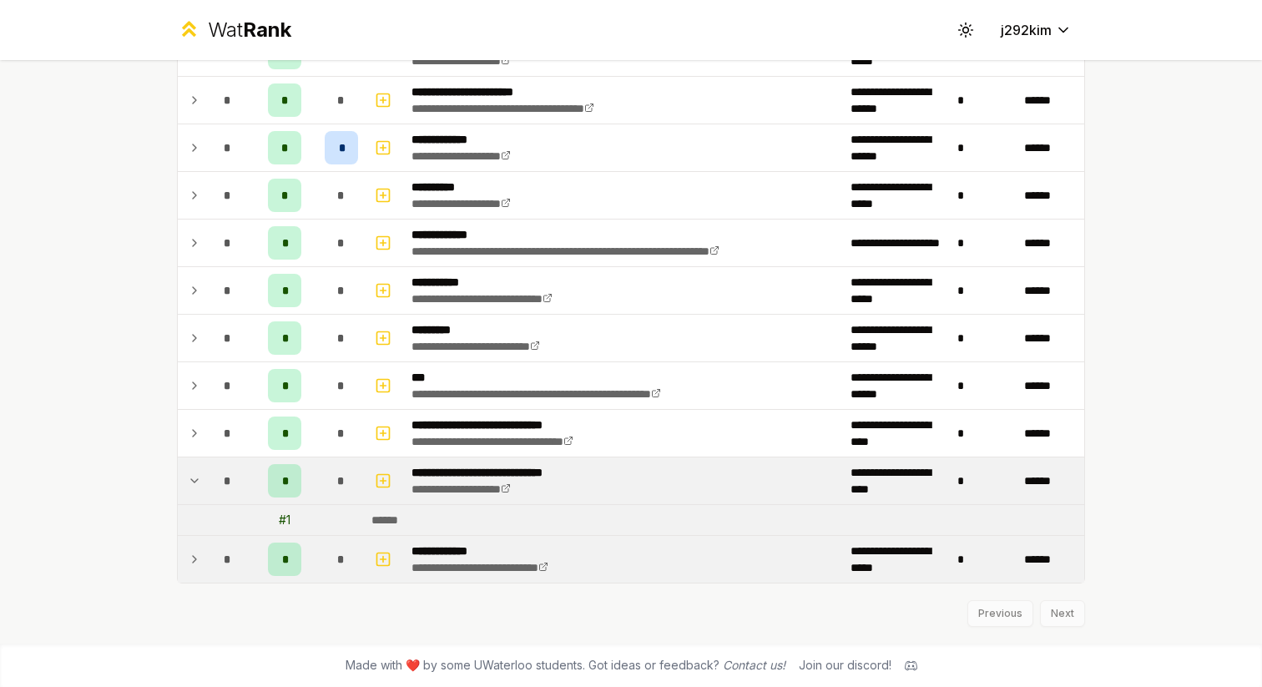
scroll to position [737, 0]
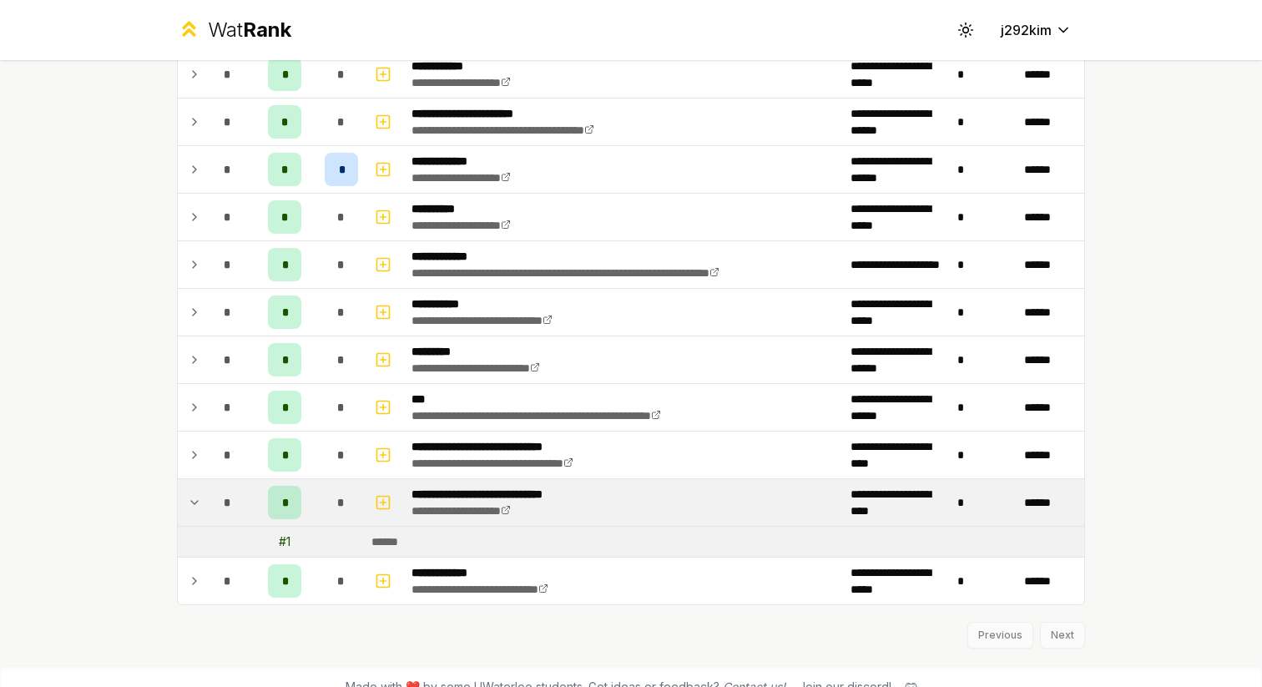
click at [1077, 640] on div "Previous Next" at bounding box center [631, 626] width 908 height 43
click at [1062, 633] on div "Previous Next" at bounding box center [631, 626] width 908 height 43
click at [1026, 630] on div "Previous Next" at bounding box center [631, 626] width 908 height 43
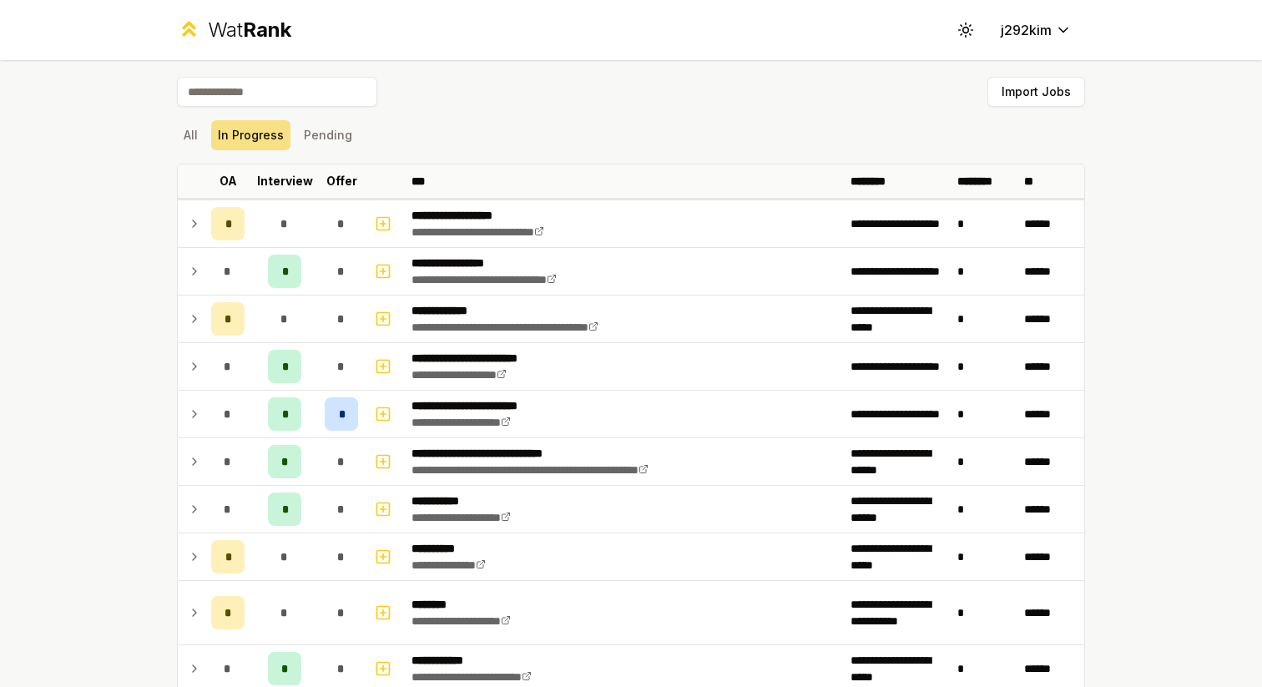
click at [498, 83] on div "Import Jobs" at bounding box center [631, 95] width 908 height 37
click at [188, 132] on button "All" at bounding box center [191, 135] width 28 height 30
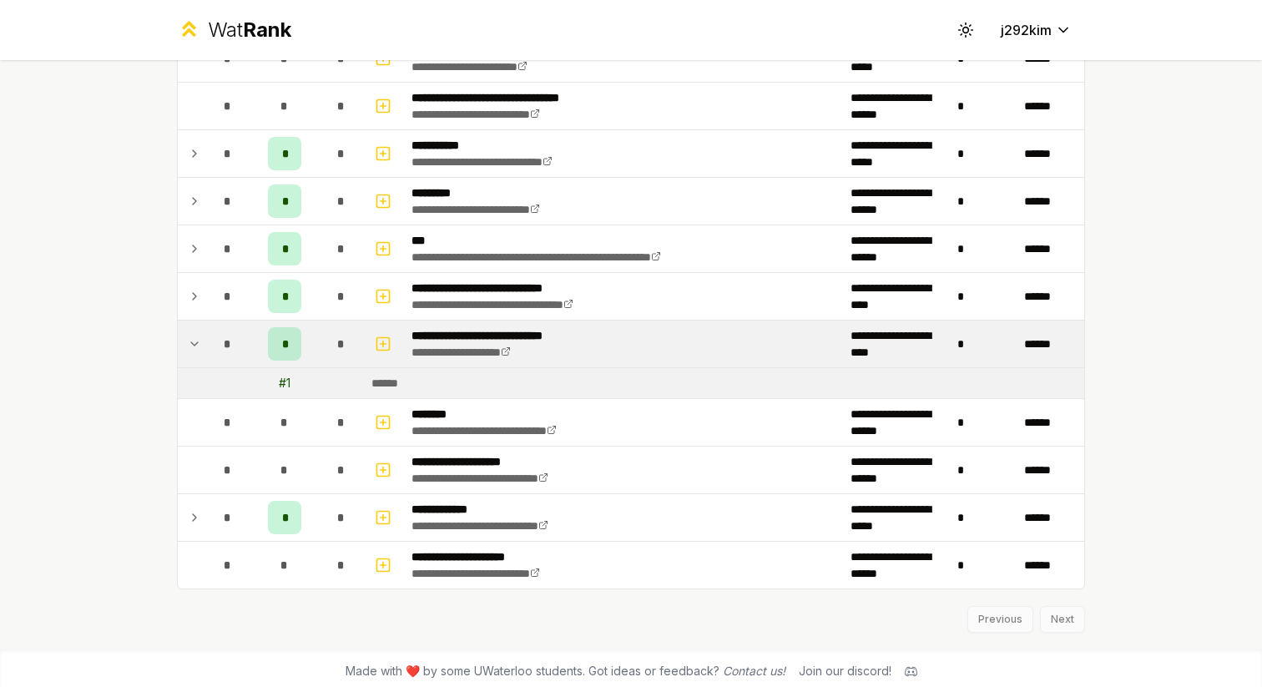
scroll to position [2412, 0]
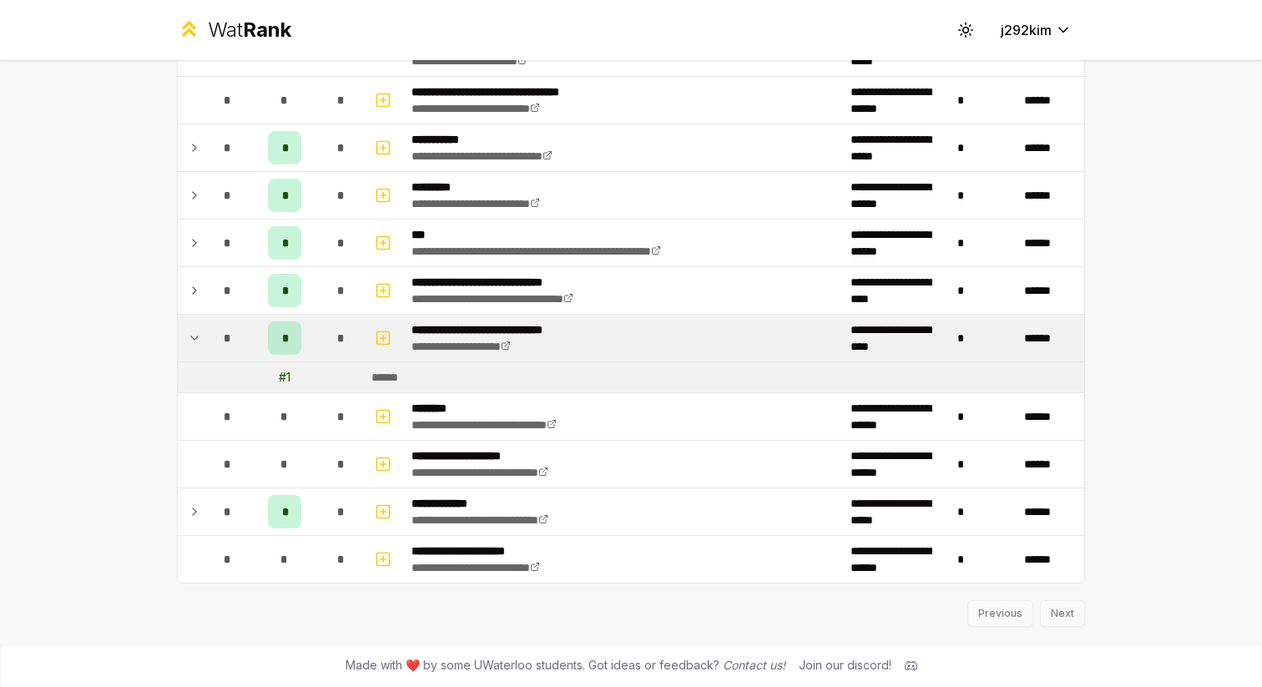
click at [1050, 614] on div "Previous Next" at bounding box center [631, 604] width 908 height 43
click at [186, 333] on td at bounding box center [191, 338] width 27 height 47
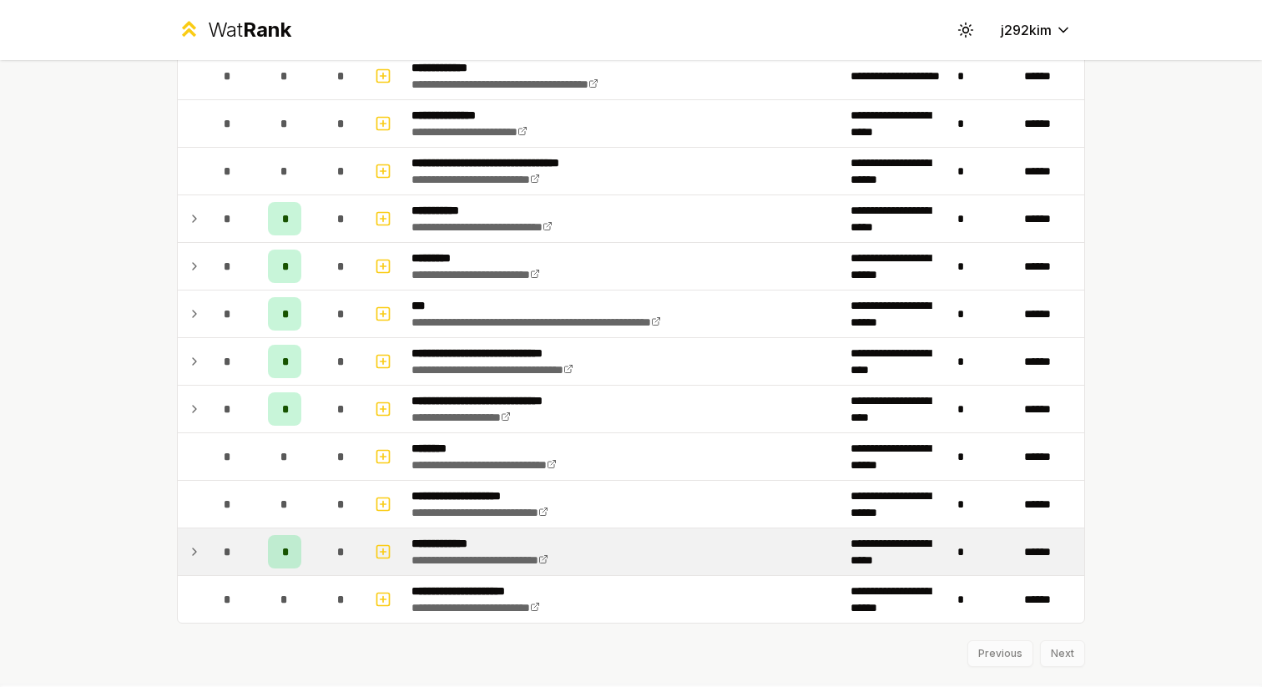
scroll to position [2338, 0]
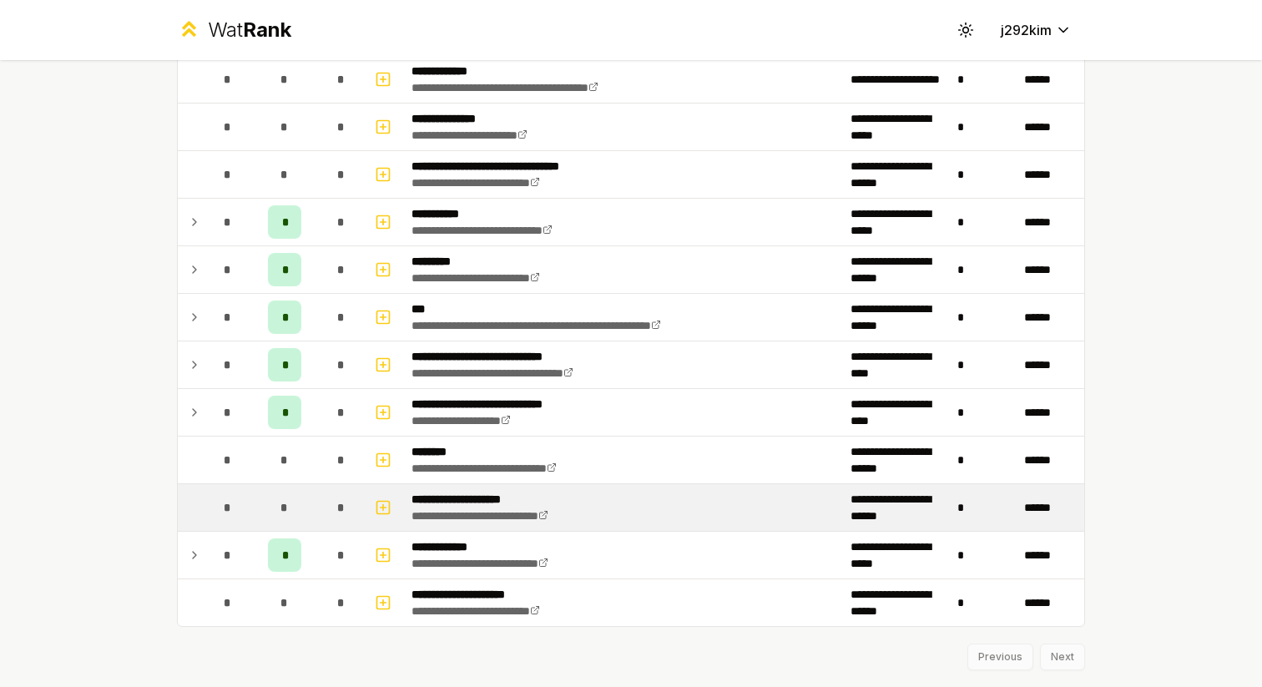
click at [203, 507] on td at bounding box center [191, 507] width 27 height 47
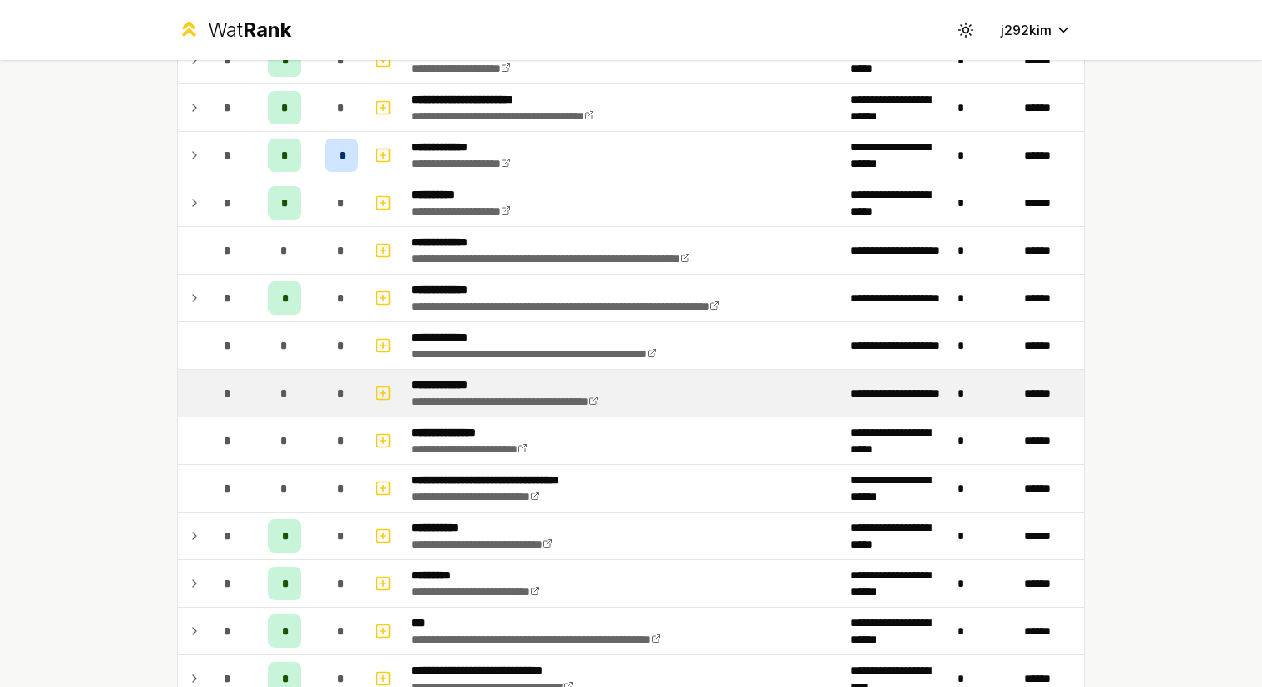
scroll to position [1989, 0]
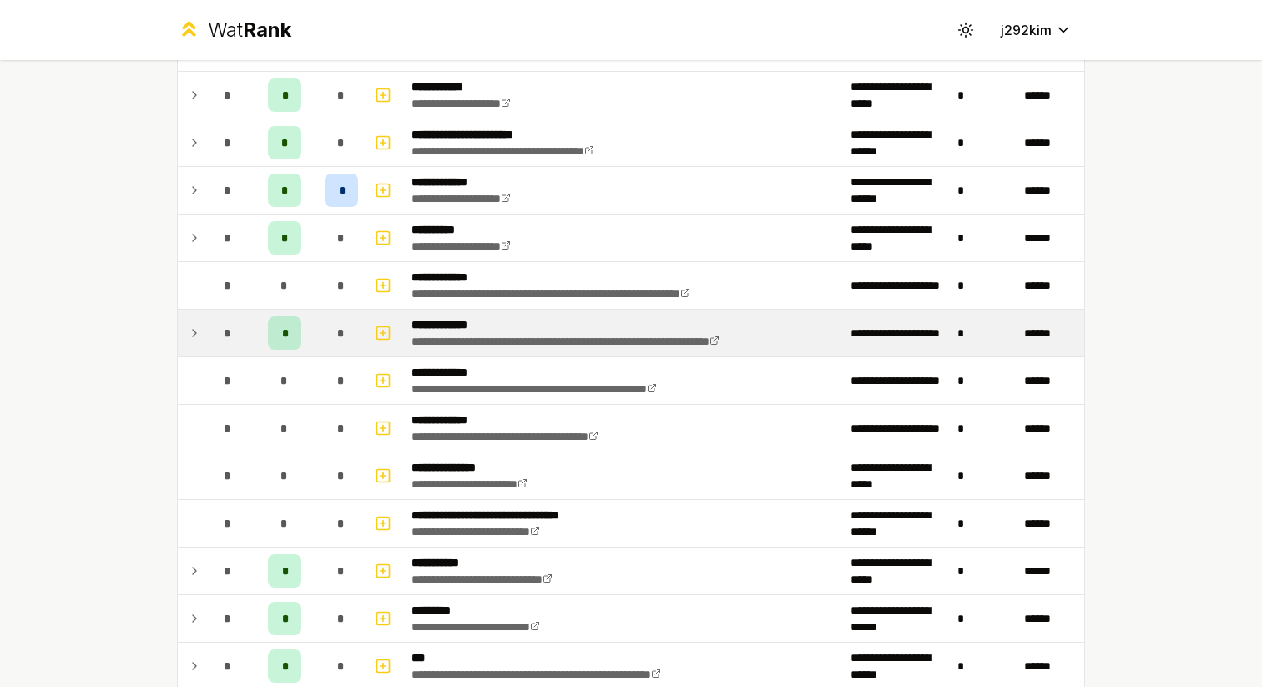
click at [200, 332] on icon at bounding box center [194, 333] width 13 height 20
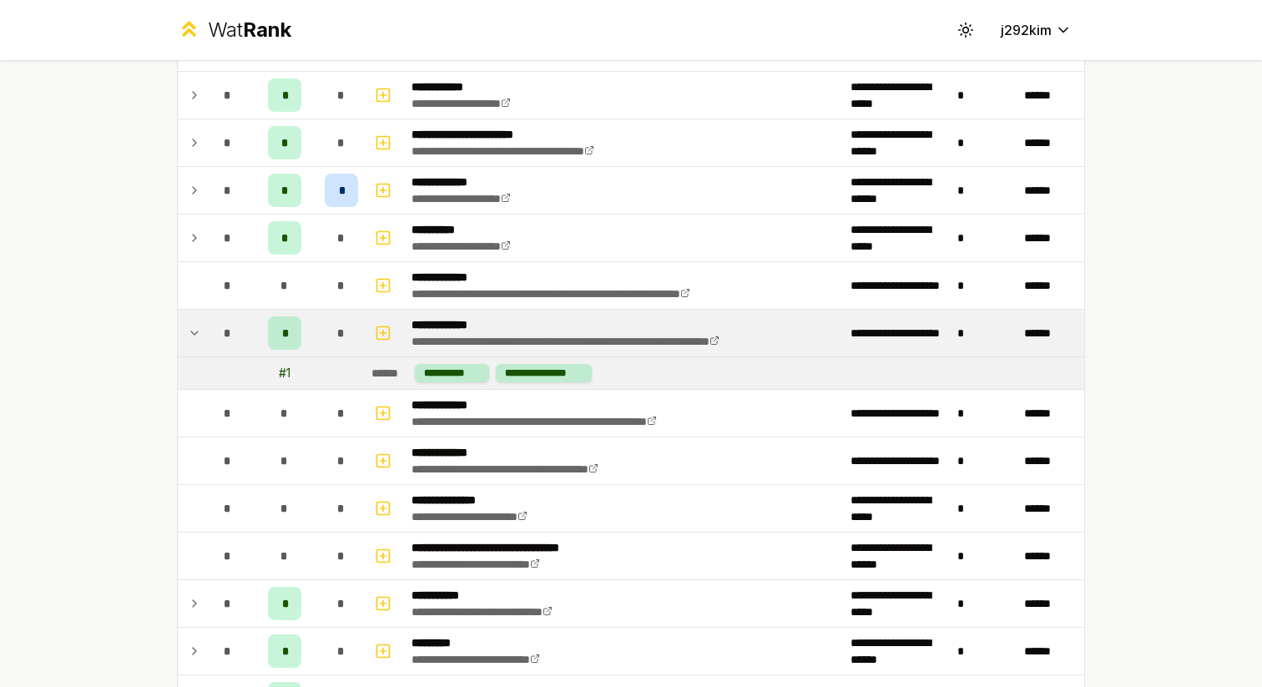
click at [200, 332] on icon at bounding box center [194, 333] width 13 height 20
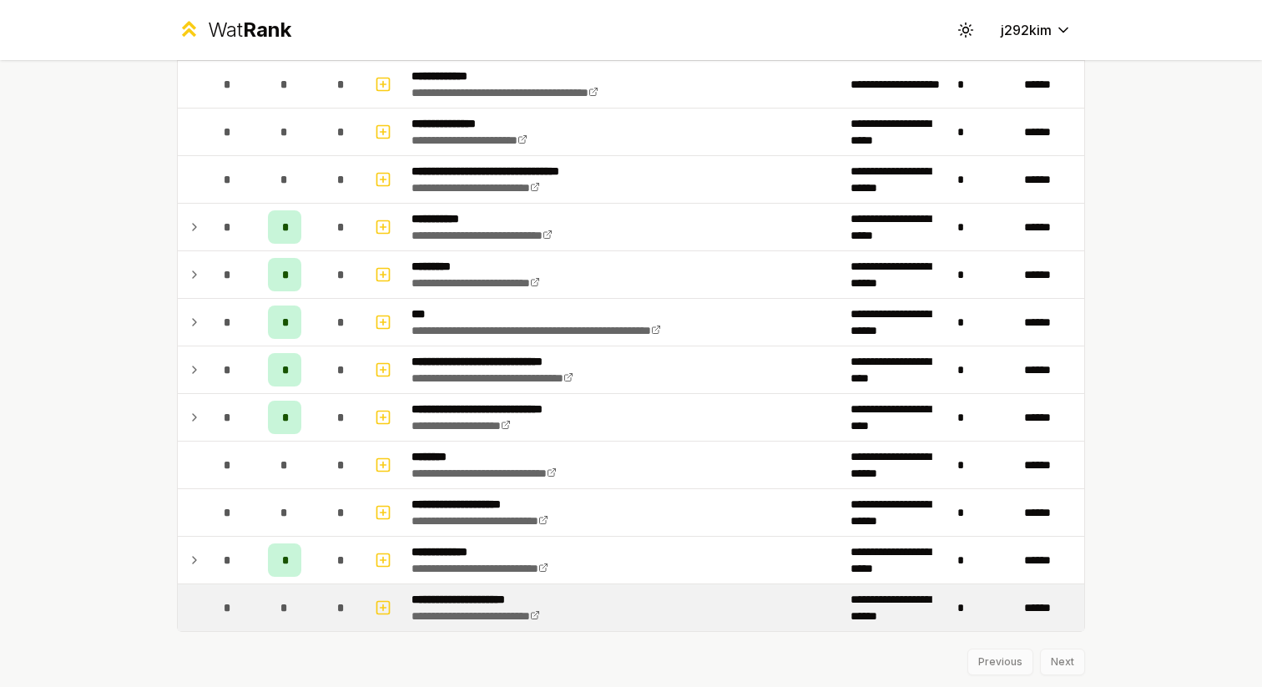
scroll to position [2382, 0]
